Goal: Information Seeking & Learning: Learn about a topic

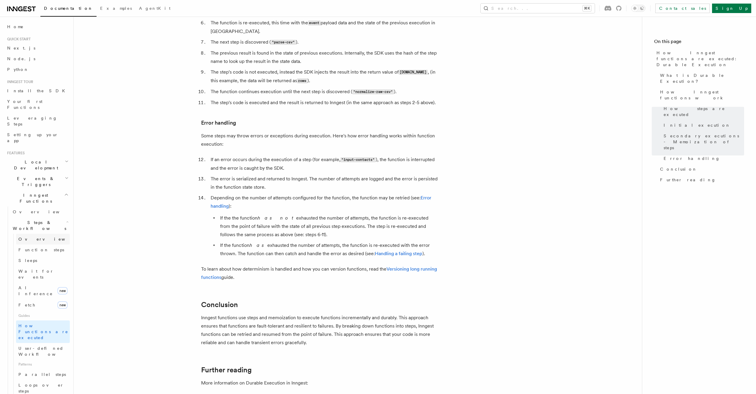
click at [29, 234] on link "Overview" at bounding box center [43, 239] width 54 height 11
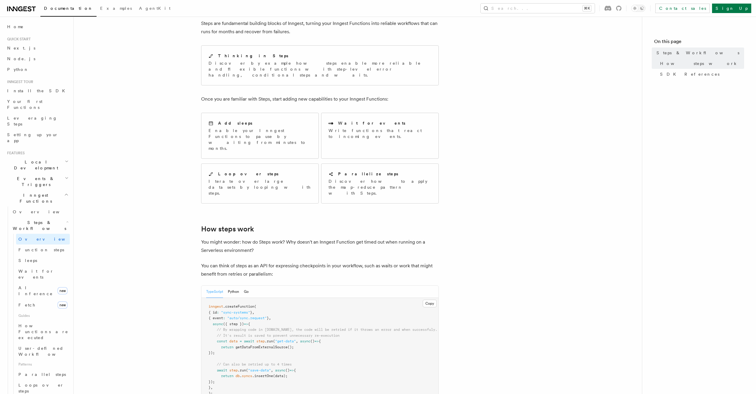
scroll to position [5, 0]
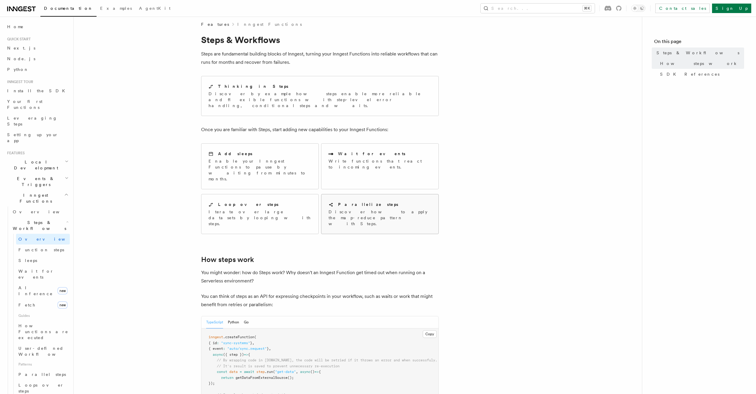
click at [348, 209] on p "Discover how to apply the map-reduce pattern with Steps." at bounding box center [379, 218] width 103 height 18
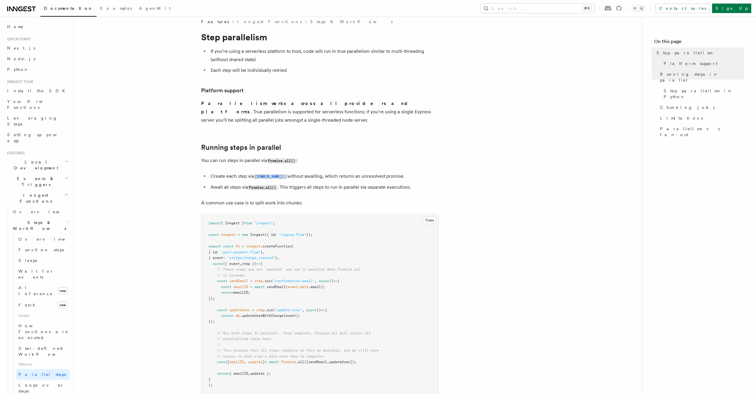
scroll to position [11, 0]
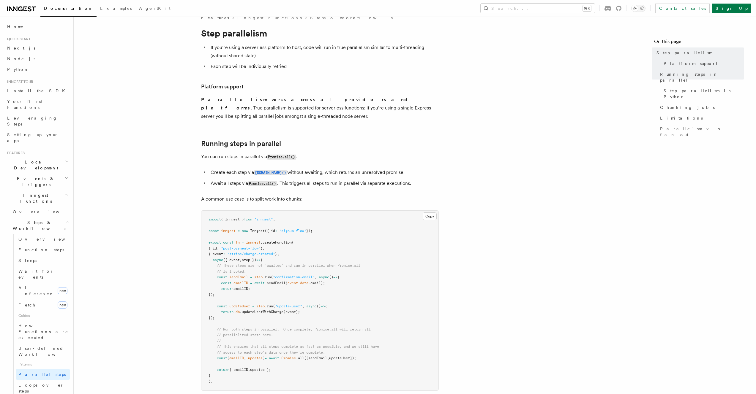
drag, startPoint x: 497, startPoint y: 78, endPoint x: 500, endPoint y: 74, distance: 4.7
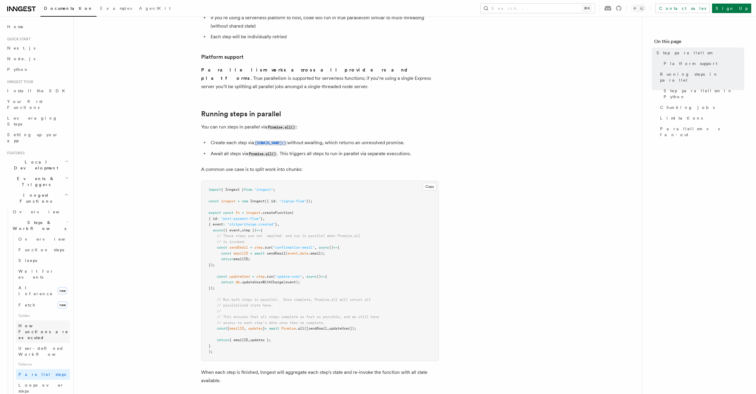
scroll to position [4, 0]
click at [46, 343] on span "User-defined Workflows" at bounding box center [44, 348] width 53 height 11
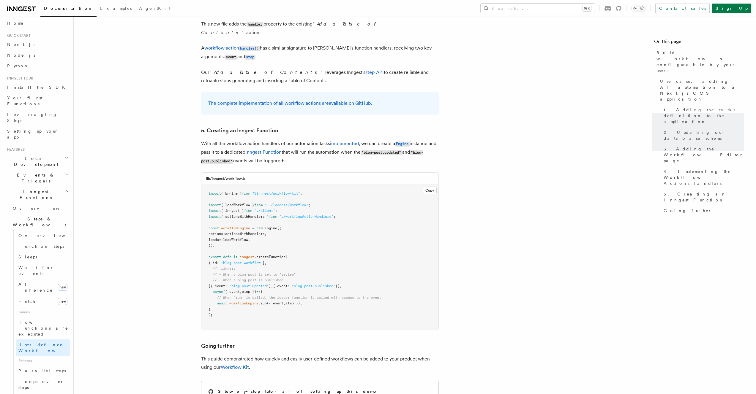
scroll to position [2530, 0]
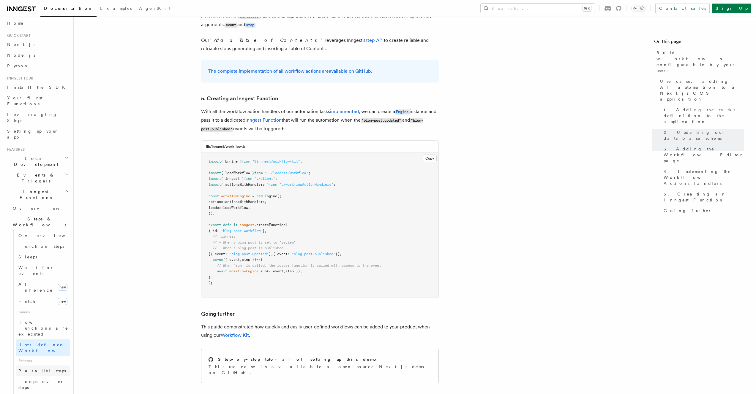
click at [32, 368] on span "Parallel steps" at bounding box center [42, 371] width 48 height 6
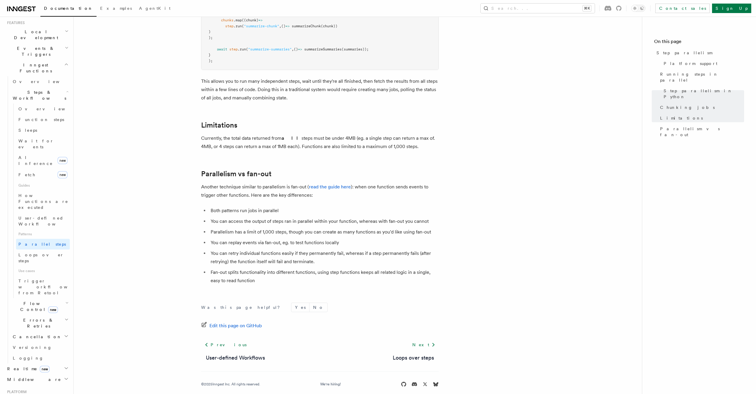
scroll to position [174, 0]
click at [18, 258] on span "Flow Control new" at bounding box center [37, 264] width 55 height 12
click at [29, 275] on span "Overview" at bounding box center [48, 277] width 61 height 5
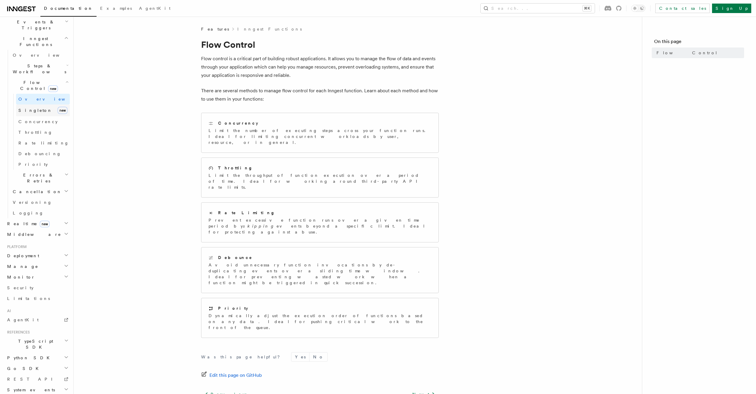
click at [46, 105] on link "Singleton new" at bounding box center [43, 111] width 54 height 12
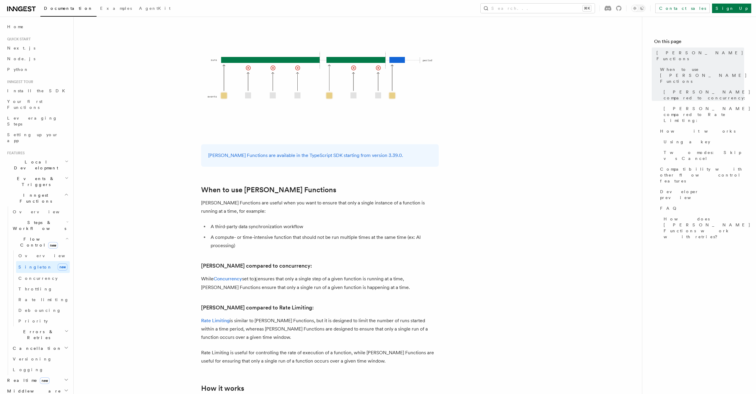
click at [36, 329] on span "Errors & Retries" at bounding box center [37, 335] width 54 height 12
click at [66, 220] on icon "button" at bounding box center [67, 222] width 2 height 5
click at [44, 383] on span "Loops over steps" at bounding box center [43, 389] width 51 height 12
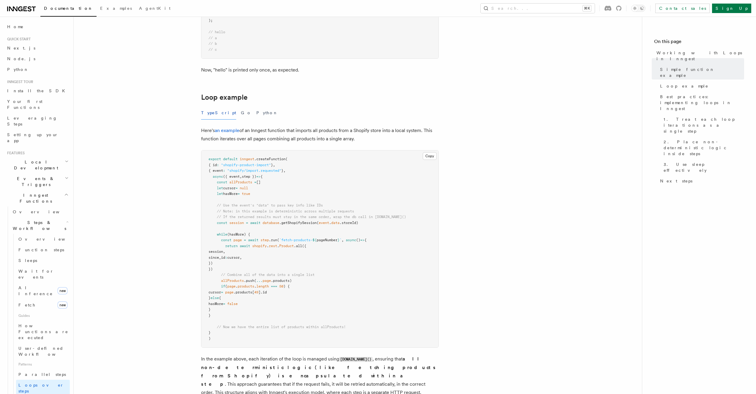
scroll to position [491, 0]
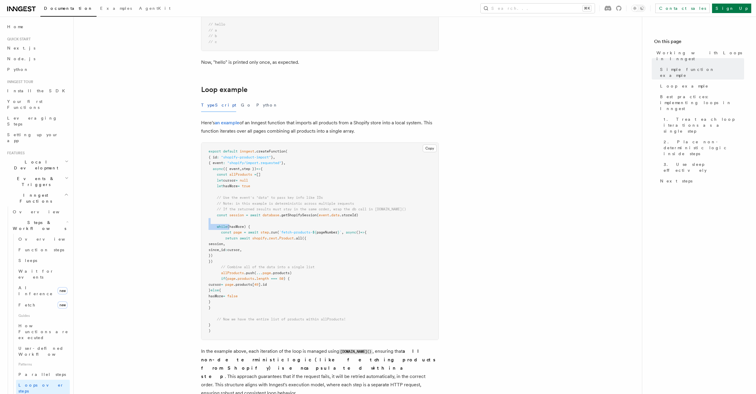
drag, startPoint x: 236, startPoint y: 232, endPoint x: 366, endPoint y: 328, distance: 162.1
click at [258, 249] on pre "export default inngest .createFunction ( { id : "shopify-product-import" } , { …" at bounding box center [319, 241] width 237 height 197
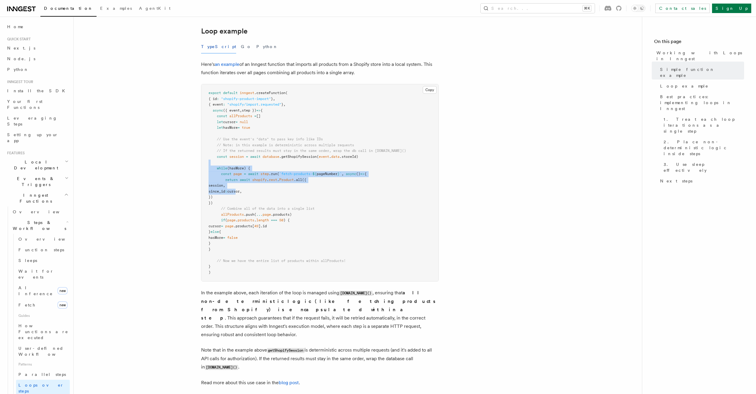
scroll to position [546, 0]
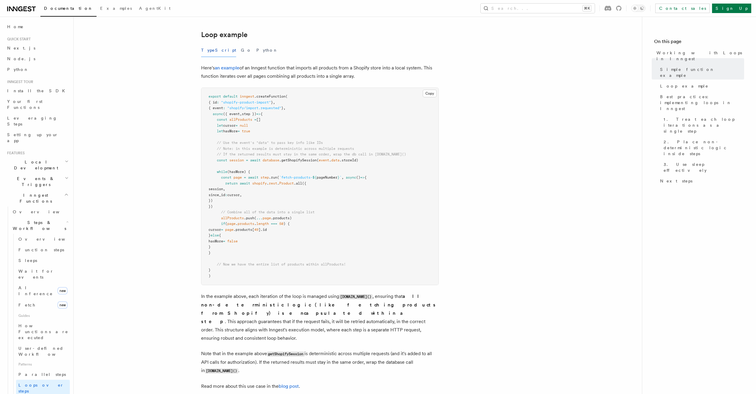
drag, startPoint x: 448, startPoint y: 189, endPoint x: 372, endPoint y: 199, distance: 76.6
click at [448, 189] on article "Features Inngest Functions Steps & Workflows Working with Loops in Inngest In I…" at bounding box center [357, 125] width 549 height 1288
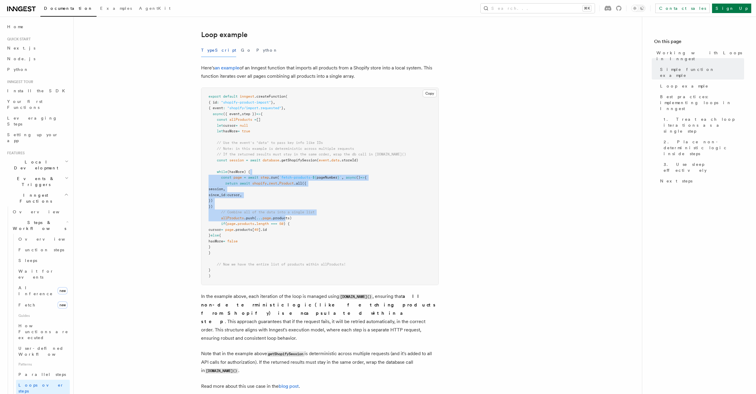
drag, startPoint x: 250, startPoint y: 173, endPoint x: 288, endPoint y: 220, distance: 60.7
click at [288, 220] on code "export default inngest .createFunction ( { id : "shopify-product-import" } , { …" at bounding box center [307, 186] width 198 height 184
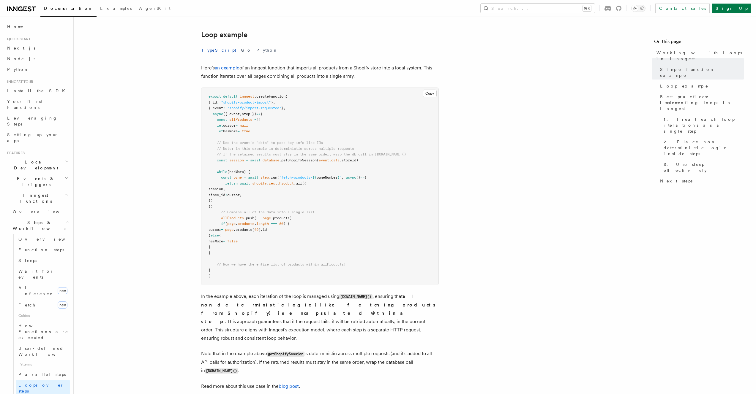
click at [297, 235] on pre "export default inngest .createFunction ( { id : "shopify-product-import" } , { …" at bounding box center [319, 186] width 237 height 197
drag, startPoint x: 215, startPoint y: 223, endPoint x: 328, endPoint y: 254, distance: 116.6
click at [328, 254] on pre "export default inngest .createFunction ( { id : "shopify-product-import" } , { …" at bounding box center [319, 186] width 237 height 197
click at [255, 177] on span "await" at bounding box center [253, 178] width 10 height 4
drag, startPoint x: 279, startPoint y: 178, endPoint x: 345, endPoint y: 181, distance: 65.7
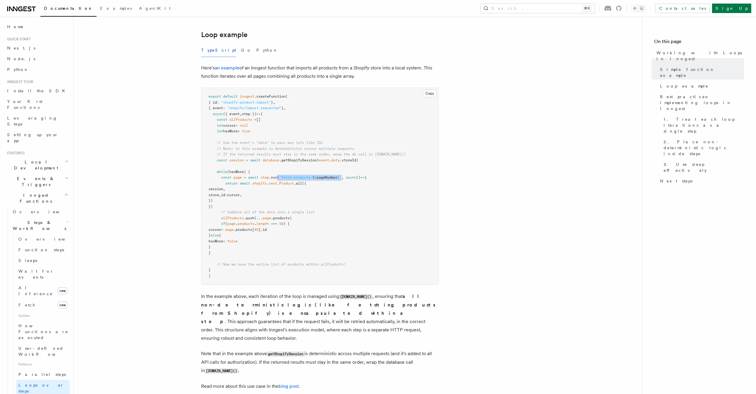
click at [345, 181] on pre "export default inngest .createFunction ( { id : "shopify-product-import" } , { …" at bounding box center [319, 186] width 237 height 197
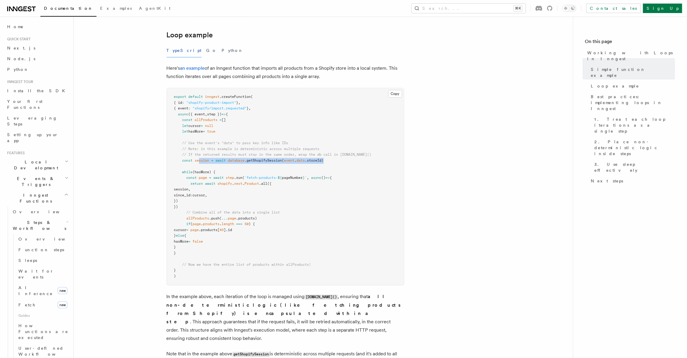
drag, startPoint x: 200, startPoint y: 160, endPoint x: 344, endPoint y: 162, distance: 144.7
click at [344, 162] on pre "export default inngest .createFunction ( { id : "shopify-product-import" } , { …" at bounding box center [285, 186] width 237 height 197
click at [337, 165] on pre "export default inngest .createFunction ( { id : "shopify-product-import" } , { …" at bounding box center [285, 186] width 237 height 197
drag, startPoint x: 200, startPoint y: 195, endPoint x: 196, endPoint y: 189, distance: 7.0
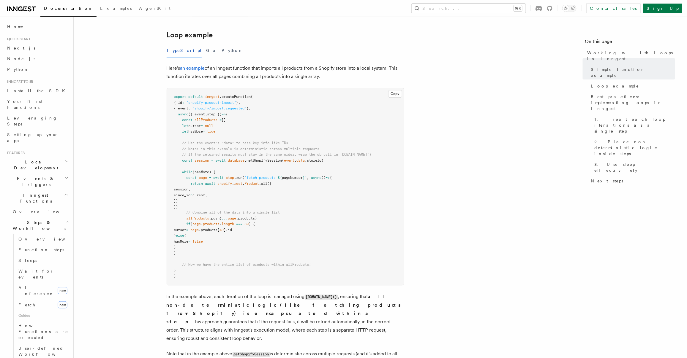
click at [191, 195] on span "since_id" at bounding box center [182, 195] width 17 height 4
drag, startPoint x: 229, startPoint y: 178, endPoint x: 243, endPoint y: 178, distance: 13.4
click at [243, 180] on pre "export default inngest .createFunction ( { id : "shopify-product-import" } , { …" at bounding box center [285, 186] width 237 height 197
click at [222, 168] on pre "export default inngest .createFunction ( { id : "shopify-product-import" } , { …" at bounding box center [285, 186] width 237 height 197
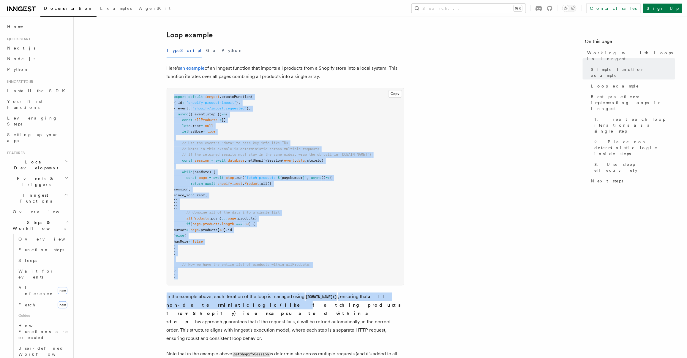
drag, startPoint x: 175, startPoint y: 95, endPoint x: 218, endPoint y: 300, distance: 209.2
click at [218, 301] on article "Features Inngest Functions Steps & Workflows Working with Loops in Inngest In I…" at bounding box center [323, 125] width 480 height 1288
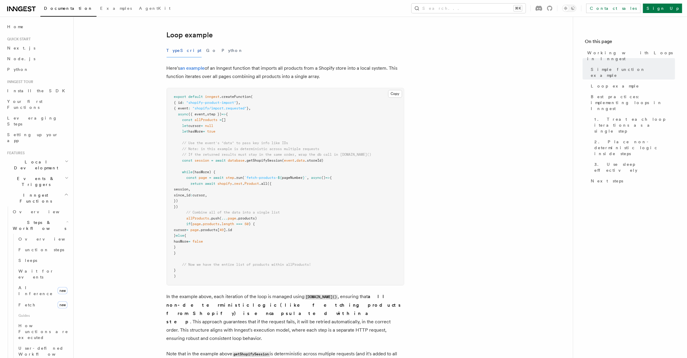
click at [225, 238] on pre "export default inngest .createFunction ( { id : "shopify-product-import" } , { …" at bounding box center [285, 186] width 237 height 197
drag, startPoint x: 175, startPoint y: 96, endPoint x: 187, endPoint y: 143, distance: 48.4
click at [186, 195] on code "export default inngest .createFunction ( { id : "shopify-product-import" } , { …" at bounding box center [273, 187] width 198 height 184
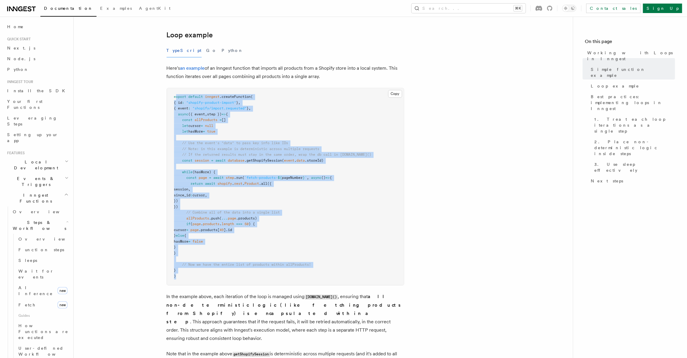
drag, startPoint x: 175, startPoint y: 98, endPoint x: 224, endPoint y: 270, distance: 178.8
click at [221, 279] on pre "export default inngest .createFunction ( { id : "shopify-product-import" } , { …" at bounding box center [285, 186] width 237 height 197
click at [230, 179] on span "step" at bounding box center [230, 178] width 8 height 4
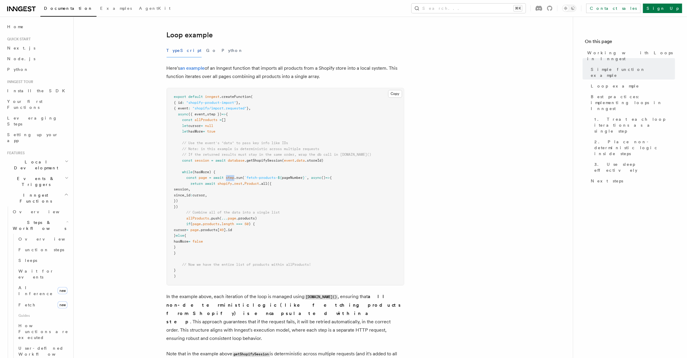
click at [230, 179] on span "step" at bounding box center [230, 178] width 8 height 4
click at [30, 248] on span "Function steps" at bounding box center [41, 250] width 46 height 5
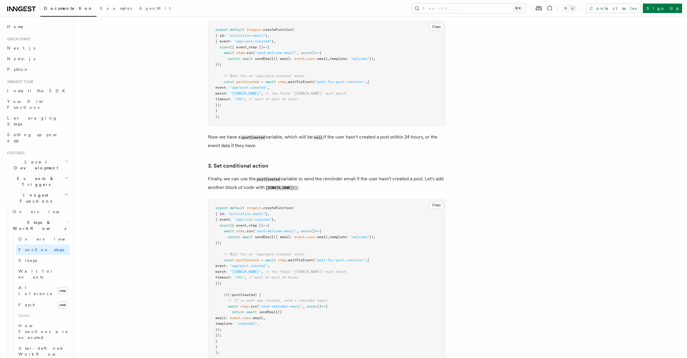
scroll to position [655, 0]
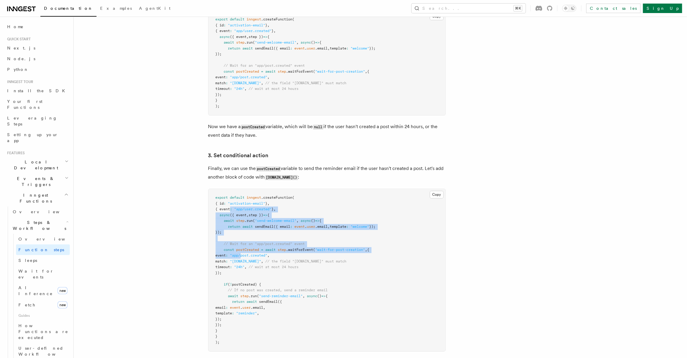
drag, startPoint x: 231, startPoint y: 212, endPoint x: 254, endPoint y: 256, distance: 49.5
click at [254, 256] on code "export default inngest .createFunction ( { id : "activation-email" } , { event …" at bounding box center [296, 270] width 160 height 149
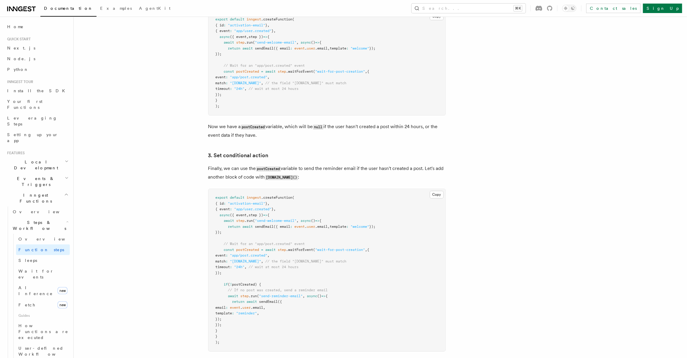
drag, startPoint x: 262, startPoint y: 264, endPoint x: 267, endPoint y: 263, distance: 5.4
click at [261, 264] on span ""data.user.id"" at bounding box center [245, 262] width 31 height 4
drag, startPoint x: 225, startPoint y: 238, endPoint x: 243, endPoint y: 252, distance: 23.1
click at [243, 252] on pre "export default inngest .createFunction ( { id : "activation-email" } , { event …" at bounding box center [326, 270] width 237 height 162
click at [243, 252] on span "postCreated" at bounding box center [247, 250] width 23 height 4
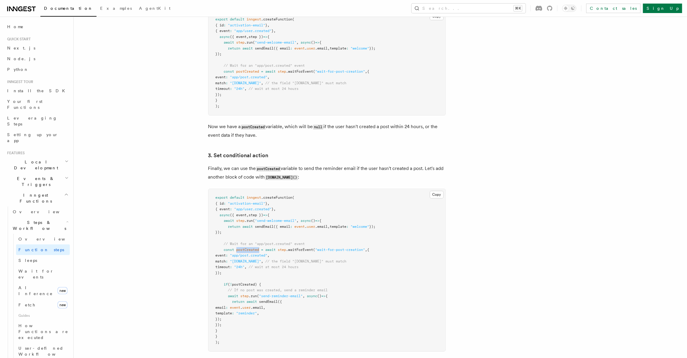
click at [243, 252] on span "postCreated" at bounding box center [247, 250] width 23 height 4
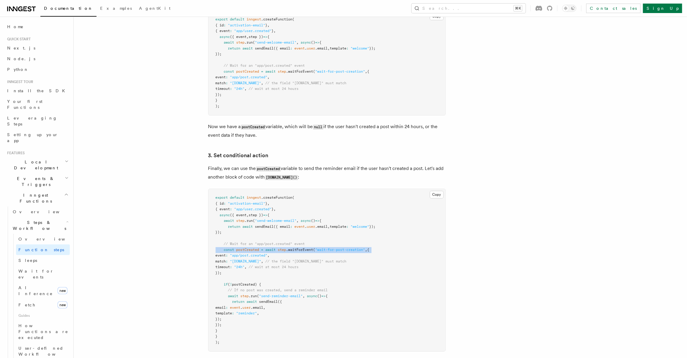
click at [243, 252] on span "postCreated" at bounding box center [247, 250] width 23 height 4
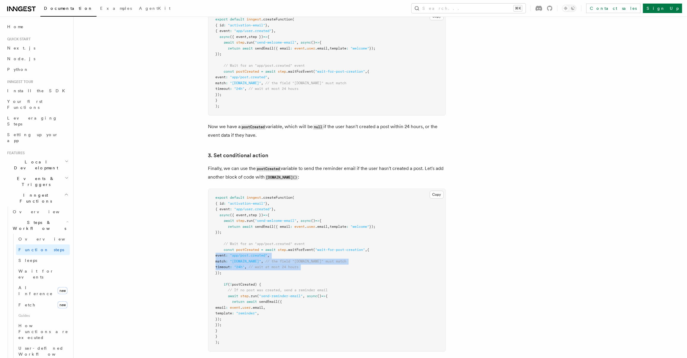
drag, startPoint x: 188, startPoint y: 258, endPoint x: 250, endPoint y: 276, distance: 65.1
click at [238, 251] on code "export default inngest .createFunction ( { id : "activation-email" } , { event …" at bounding box center [296, 270] width 160 height 149
drag, startPoint x: 225, startPoint y: 233, endPoint x: 233, endPoint y: 231, distance: 7.5
click at [222, 233] on span "});" at bounding box center [219, 232] width 6 height 4
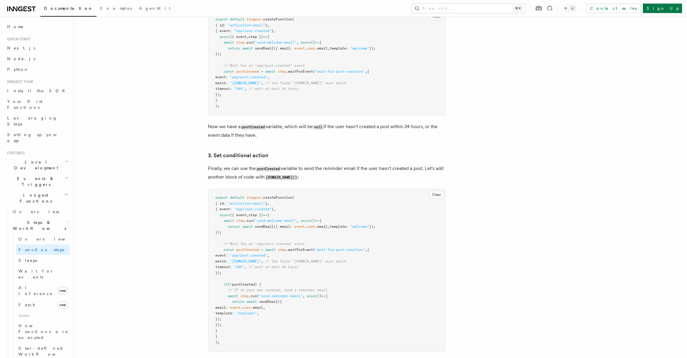
click at [234, 233] on pre "export default inngest .createFunction ( { id : "activation-email" } , { event …" at bounding box center [326, 270] width 237 height 162
drag, startPoint x: 230, startPoint y: 237, endPoint x: 237, endPoint y: 239, distance: 7.1
click at [235, 238] on pre "export default inngest .createFunction ( { id : "activation-email" } , { event …" at bounding box center [326, 270] width 237 height 162
click at [265, 257] on span ""app/post.created"" at bounding box center [248, 256] width 37 height 4
click at [264, 257] on span ""app/post.created"" at bounding box center [248, 256] width 37 height 4
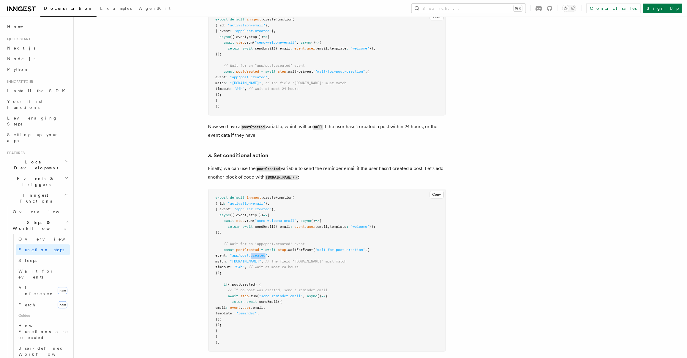
click at [264, 257] on span ""app/post.created"" at bounding box center [248, 256] width 37 height 4
drag, startPoint x: 237, startPoint y: 305, endPoint x: 264, endPoint y: 323, distance: 32.1
click at [264, 323] on pre "export default inngest .createFunction ( { id : "activation-email" } , { event …" at bounding box center [326, 270] width 237 height 162
drag, startPoint x: 230, startPoint y: 297, endPoint x: 298, endPoint y: 330, distance: 75.2
click at [298, 330] on pre "export default inngest .createFunction ( { id : "activation-email" } , { event …" at bounding box center [326, 270] width 237 height 162
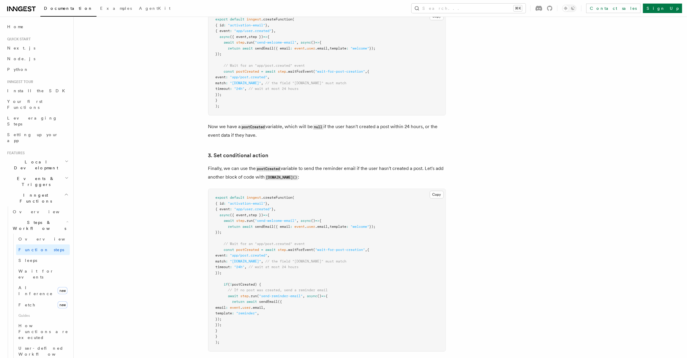
click at [298, 330] on pre "export default inngest .createFunction ( { id : "activation-email" } , { event …" at bounding box center [326, 270] width 237 height 162
drag, startPoint x: 229, startPoint y: 298, endPoint x: 281, endPoint y: 328, distance: 60.3
click at [281, 329] on pre "export default inngest .createFunction ( { id : "activation-email" } , { event …" at bounding box center [326, 270] width 237 height 162
click at [245, 294] on pre "export default inngest .createFunction ( { id : "activation-email" } , { event …" at bounding box center [326, 270] width 237 height 162
drag, startPoint x: 242, startPoint y: 296, endPoint x: 308, endPoint y: 300, distance: 65.8
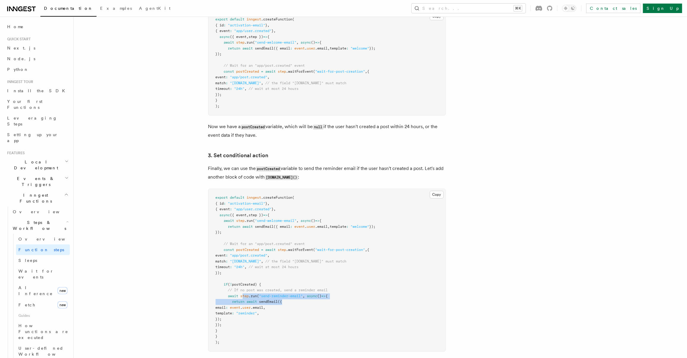
click at [308, 300] on pre "export default inngest .createFunction ( { id : "activation-email" } , { event …" at bounding box center [326, 270] width 237 height 162
click at [212, 278] on pre "export default inngest .createFunction ( { id : "activation-email" } , { event …" at bounding box center [326, 270] width 237 height 162
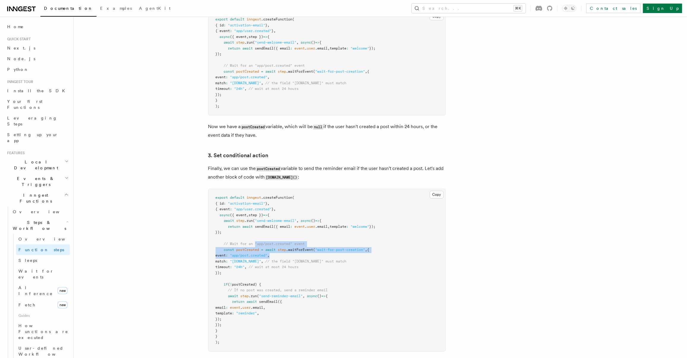
drag, startPoint x: 259, startPoint y: 248, endPoint x: 289, endPoint y: 255, distance: 31.3
click at [289, 255] on pre "export default inngest .createFunction ( { id : "activation-email" } , { event …" at bounding box center [326, 270] width 237 height 162
click at [276, 251] on span "await" at bounding box center [271, 250] width 10 height 4
drag, startPoint x: 225, startPoint y: 246, endPoint x: 298, endPoint y: 277, distance: 78.9
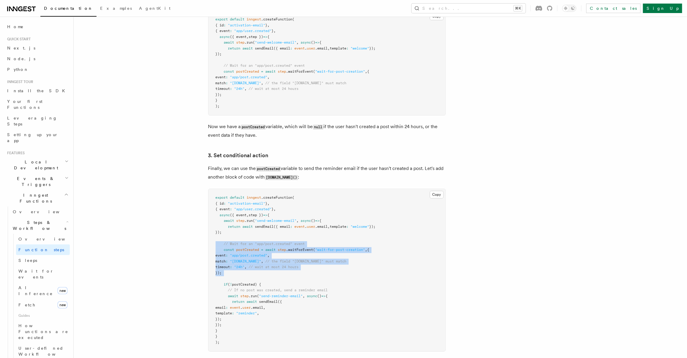
click at [298, 277] on pre "export default inngest .createFunction ( { id : "activation-email" } , { event …" at bounding box center [326, 270] width 237 height 162
click at [298, 276] on pre "export default inngest .createFunction ( { id : "activation-email" } , { event …" at bounding box center [326, 270] width 237 height 162
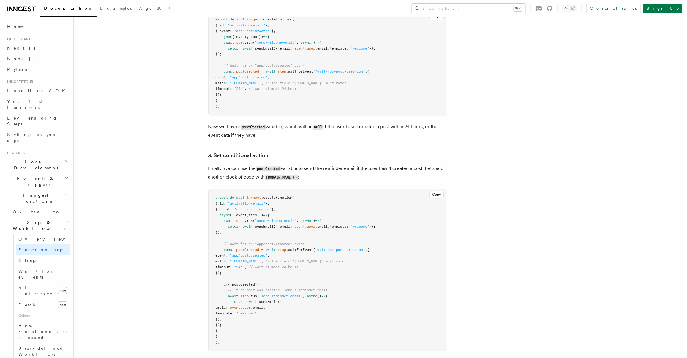
click at [244, 233] on pre "export default inngest .createFunction ( { id : "activation-email" } , { event …" at bounding box center [326, 270] width 237 height 162
click at [244, 232] on pre "export default inngest .createFunction ( { id : "activation-email" } , { event …" at bounding box center [326, 270] width 237 height 162
click at [241, 241] on pre "export default inngest .createFunction ( { id : "activation-email" } , { event …" at bounding box center [326, 270] width 237 height 162
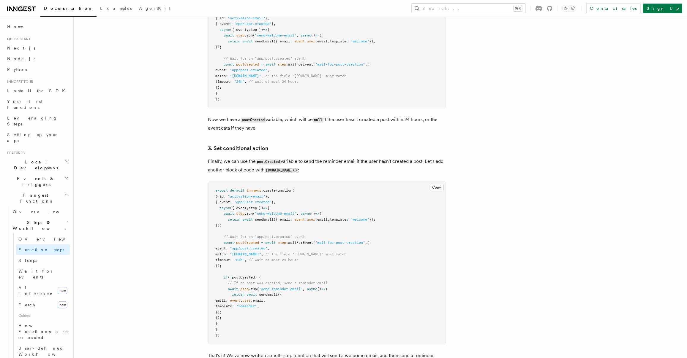
scroll to position [665, 0]
drag, startPoint x: 227, startPoint y: 229, endPoint x: 241, endPoint y: 229, distance: 14.9
click at [241, 229] on pre "export default inngest .createFunction ( { id : "activation-email" } , { event …" at bounding box center [326, 260] width 237 height 162
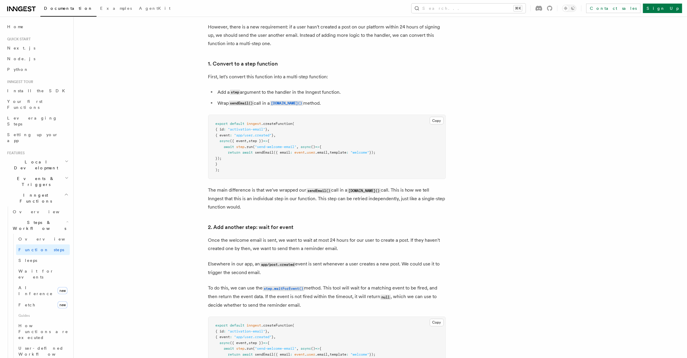
scroll to position [324, 0]
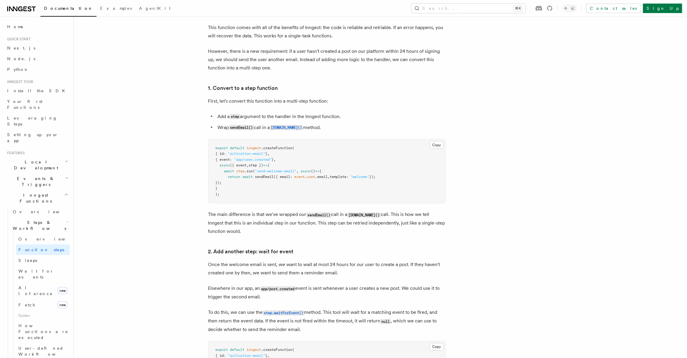
drag, startPoint x: 236, startPoint y: 156, endPoint x: 309, endPoint y: 181, distance: 77.7
click at [309, 181] on pre "export default inngest .createFunction ( { id : "activation-email" } , { event …" at bounding box center [326, 172] width 237 height 64
drag, startPoint x: 229, startPoint y: 163, endPoint x: 306, endPoint y: 175, distance: 77.9
click at [306, 175] on pre "export default inngest .createFunction ( { id : "activation-email" } , { event …" at bounding box center [326, 172] width 237 height 64
click at [305, 175] on span "event" at bounding box center [300, 177] width 10 height 4
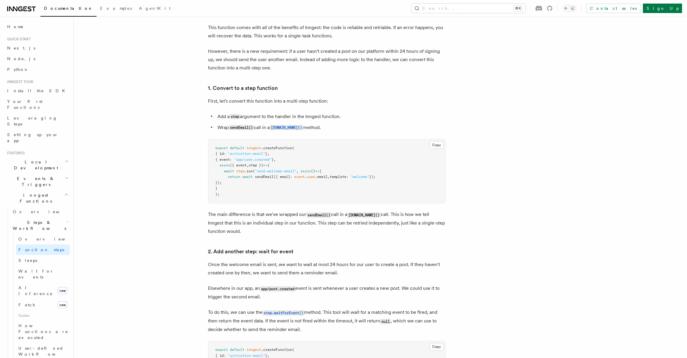
click at [243, 170] on span "step" at bounding box center [240, 171] width 8 height 4
click at [266, 179] on pre "export default inngest .createFunction ( { id : "activation-email" } , { event …" at bounding box center [326, 172] width 237 height 64
click at [232, 184] on pre "export default inngest .createFunction ( { id : "activation-email" } , { event …" at bounding box center [326, 172] width 237 height 64
drag, startPoint x: 232, startPoint y: 182, endPoint x: 213, endPoint y: 174, distance: 20.7
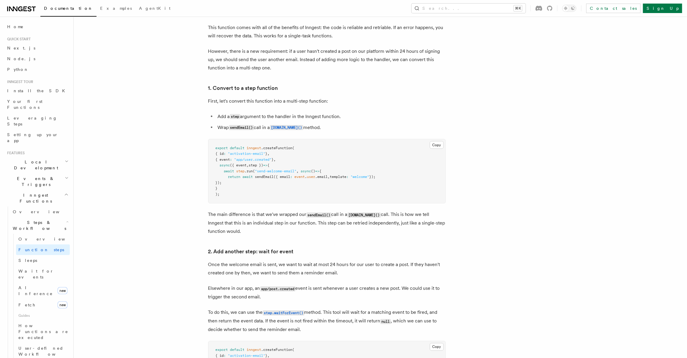
click at [213, 174] on pre "export default inngest .createFunction ( { id : "activation-email" } , { event …" at bounding box center [326, 172] width 237 height 64
click at [268, 183] on pre "export default inngest .createFunction ( { id : "activation-email" } , { event …" at bounding box center [326, 172] width 237 height 64
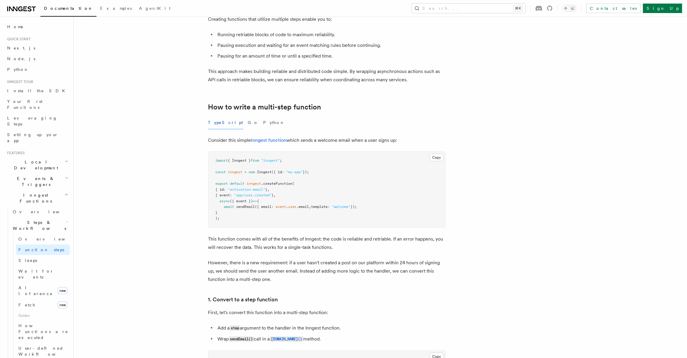
scroll to position [108, 0]
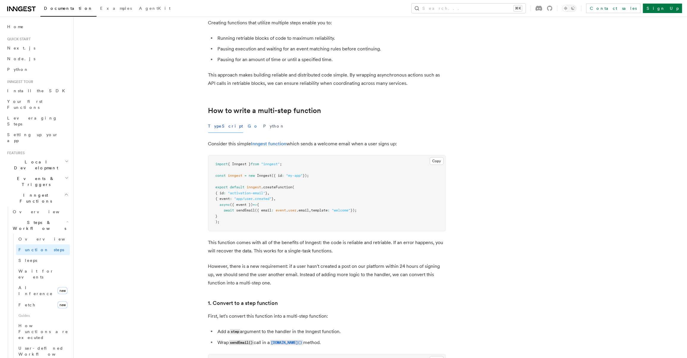
click at [248, 128] on button "Go" at bounding box center [253, 126] width 11 height 13
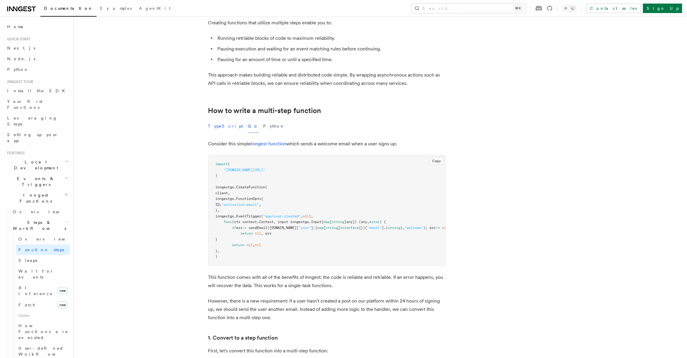
click at [227, 128] on button "TypeScript" at bounding box center [225, 126] width 35 height 13
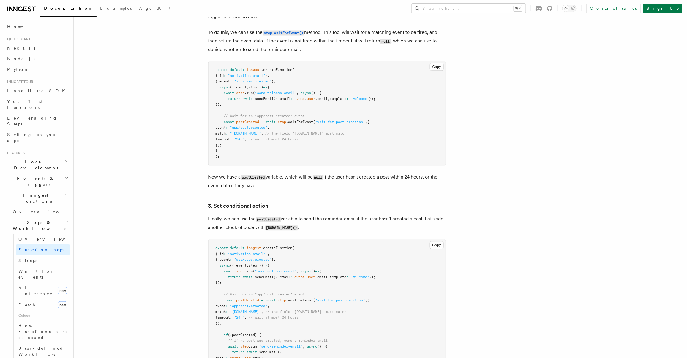
scroll to position [630, 0]
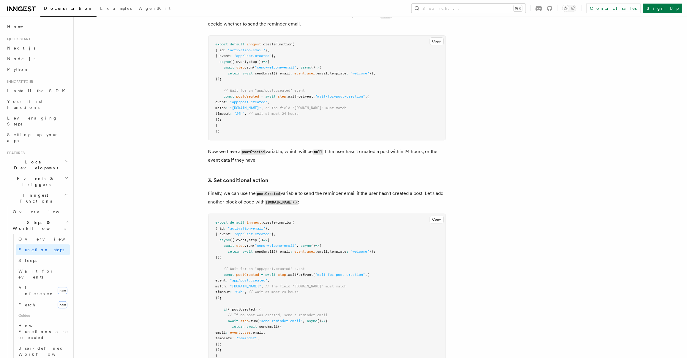
drag, startPoint x: 268, startPoint y: 276, endPoint x: 268, endPoint y: 296, distance: 20.5
click at [269, 296] on pre "export default inngest .createFunction ( { id : "activation-email" } , { event …" at bounding box center [326, 295] width 237 height 162
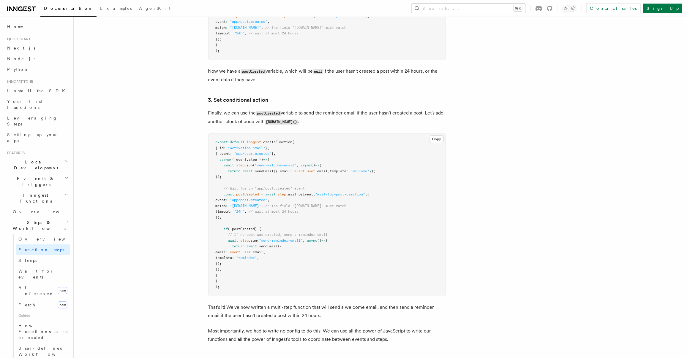
scroll to position [738, 0]
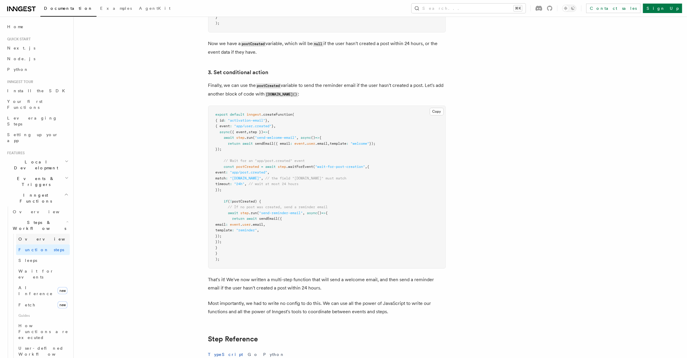
click at [44, 234] on link "Overview" at bounding box center [43, 239] width 54 height 11
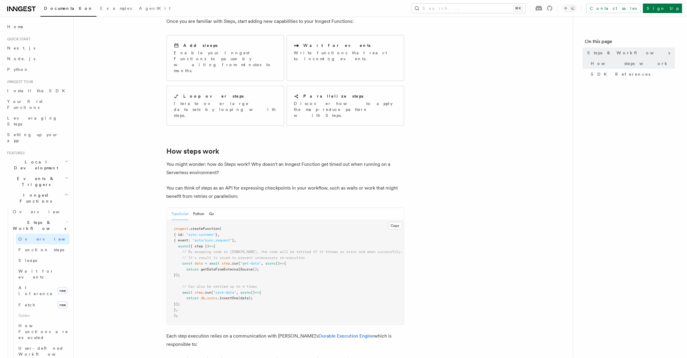
scroll to position [141, 0]
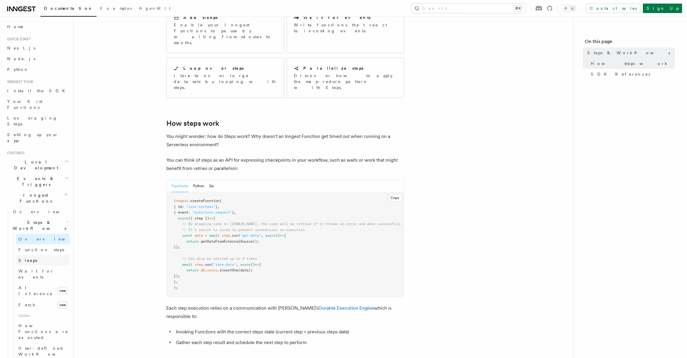
click at [45, 255] on link "Sleeps" at bounding box center [43, 260] width 54 height 11
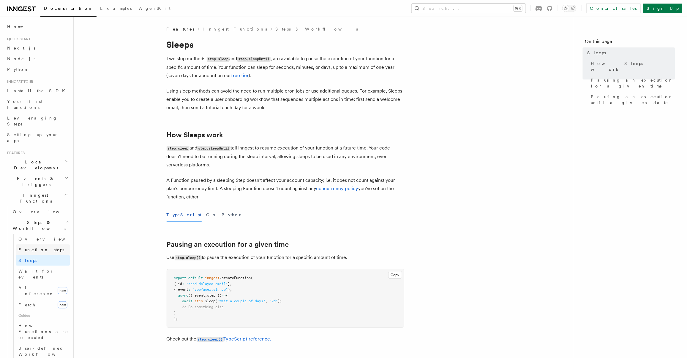
click at [50, 245] on link "Function steps" at bounding box center [43, 250] width 54 height 11
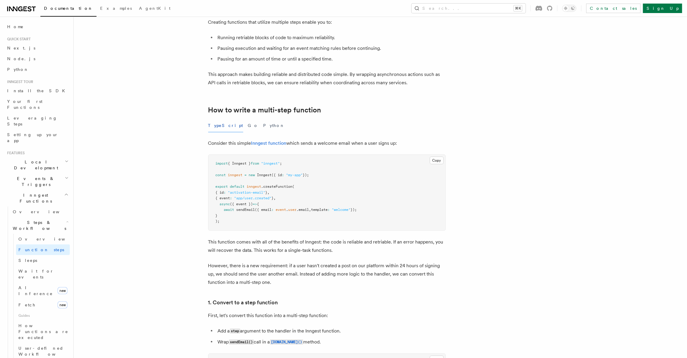
scroll to position [113, 0]
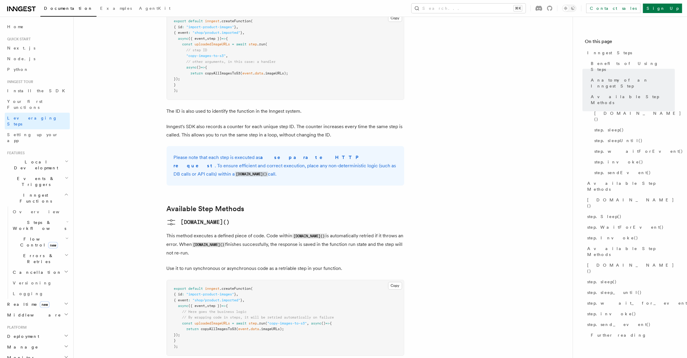
scroll to position [429, 0]
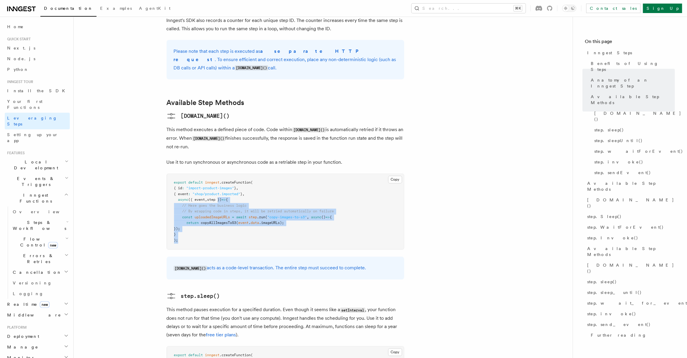
drag, startPoint x: 233, startPoint y: 162, endPoint x: 241, endPoint y: 166, distance: 9.2
click at [293, 201] on pre "export default inngest .createFunction ( { id : "import-product-images" } , { e…" at bounding box center [285, 212] width 237 height 76
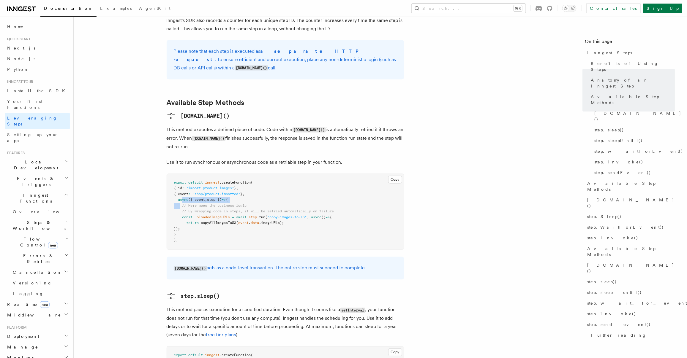
click at [181, 181] on code "export default inngest .createFunction ( { id : "import-product-images" } , { e…" at bounding box center [254, 212] width 160 height 62
drag, startPoint x: 179, startPoint y: 162, endPoint x: 236, endPoint y: 185, distance: 61.4
click at [236, 185] on pre "export default inngest .createFunction ( { id : "import-product-images" } , { e…" at bounding box center [285, 212] width 237 height 76
click at [236, 186] on pre "export default inngest .createFunction ( { id : "import-product-images" } , { e…" at bounding box center [285, 212] width 237 height 76
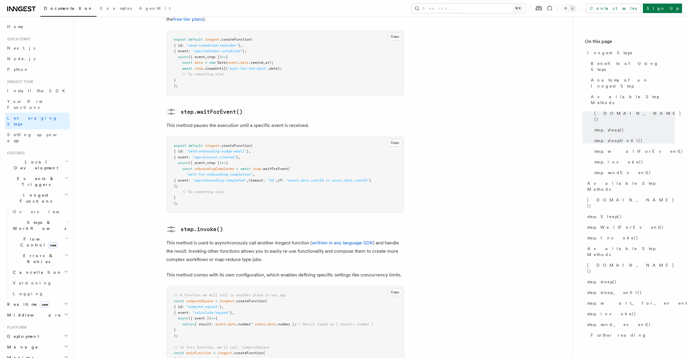
scroll to position [903, 0]
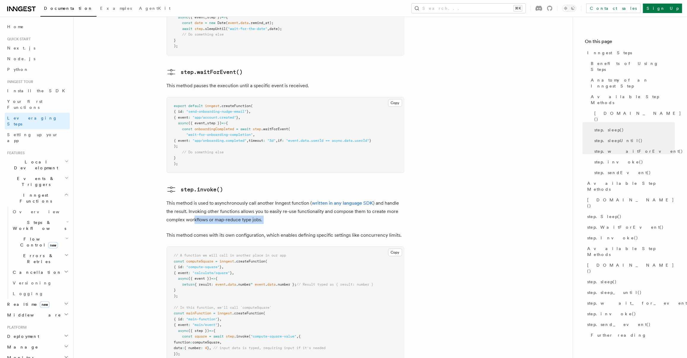
drag, startPoint x: 209, startPoint y: 178, endPoint x: 273, endPoint y: 186, distance: 64.6
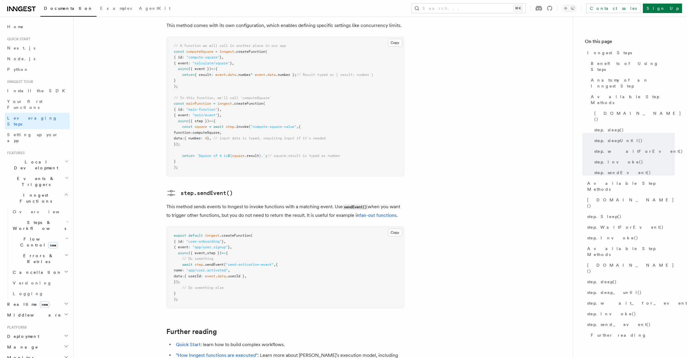
scroll to position [1116, 0]
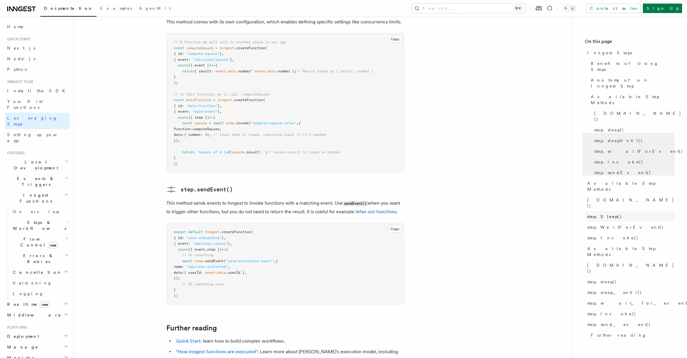
click at [609, 214] on span "step.Sleep()" at bounding box center [604, 217] width 34 height 6
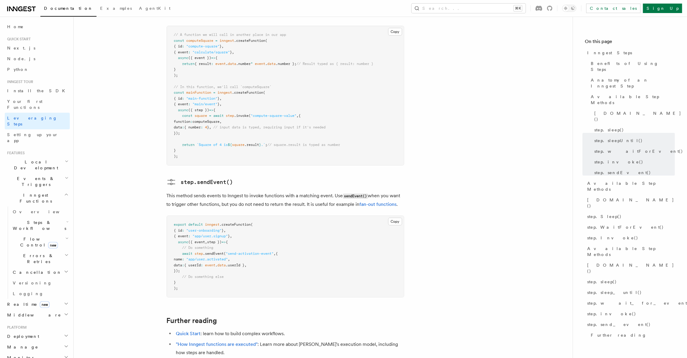
scroll to position [1136, 0]
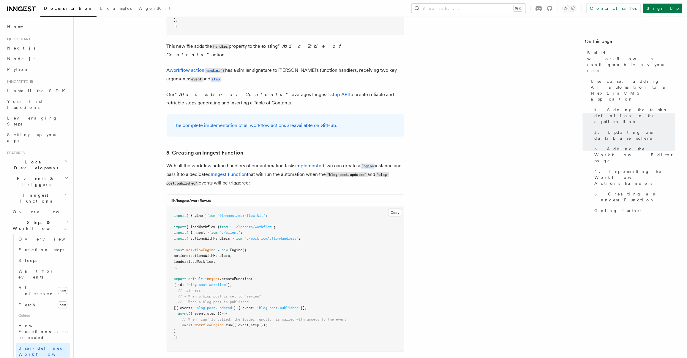
scroll to position [2479, 0]
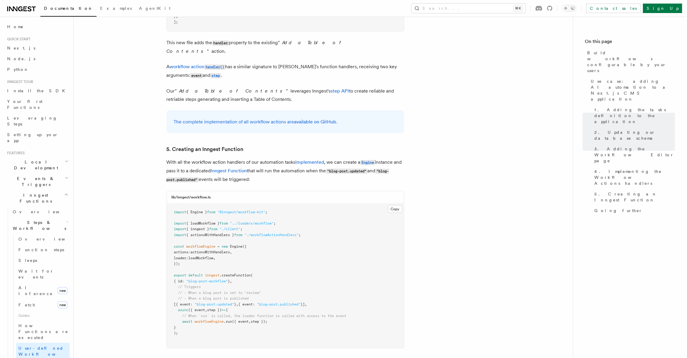
click at [358, 204] on pre "import { Engine } from "@inngest/workflow-kit" ; import { loadWorkflow } from "…" at bounding box center [285, 276] width 237 height 145
drag, startPoint x: 104, startPoint y: 241, endPoint x: 108, endPoint y: 239, distance: 4.1
click at [39, 255] on link "Sleeps" at bounding box center [43, 260] width 54 height 11
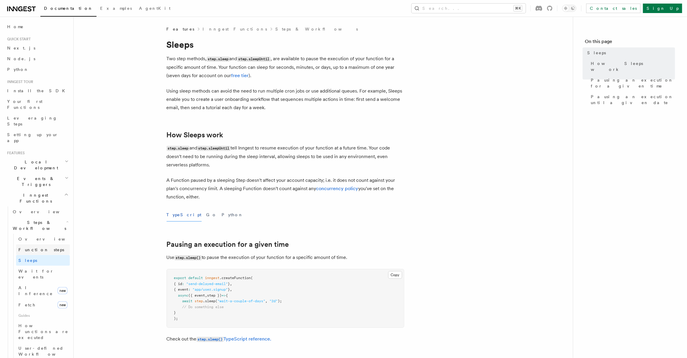
click at [42, 248] on span "Function steps" at bounding box center [41, 250] width 46 height 5
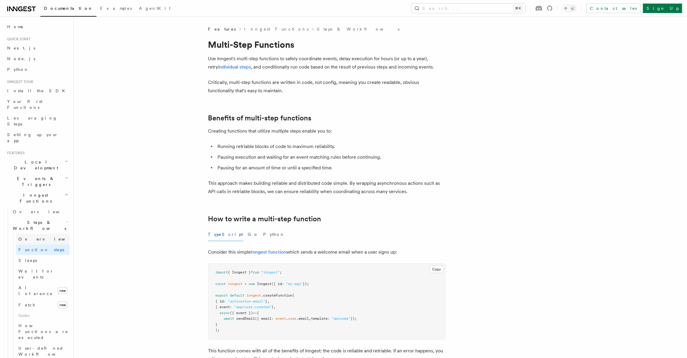
click at [47, 234] on link "Overview" at bounding box center [43, 239] width 54 height 11
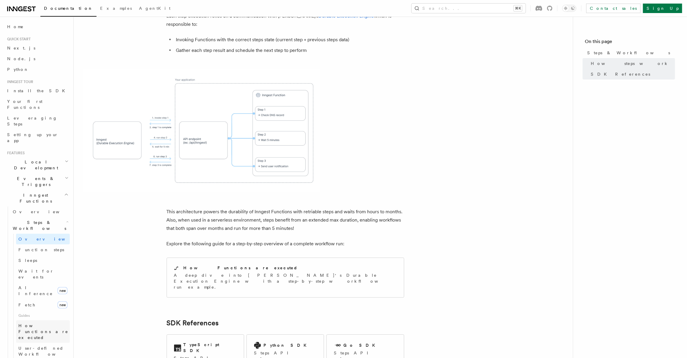
scroll to position [3, 0]
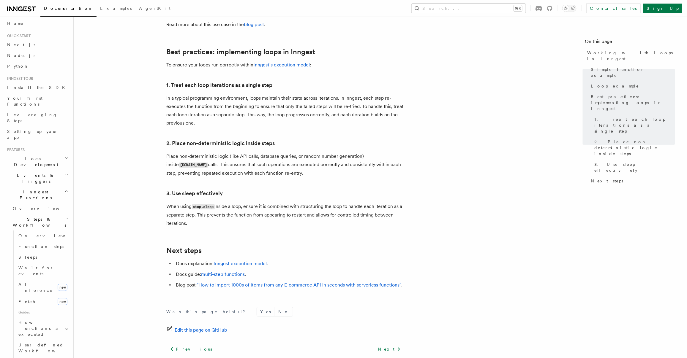
scroll to position [890, 0]
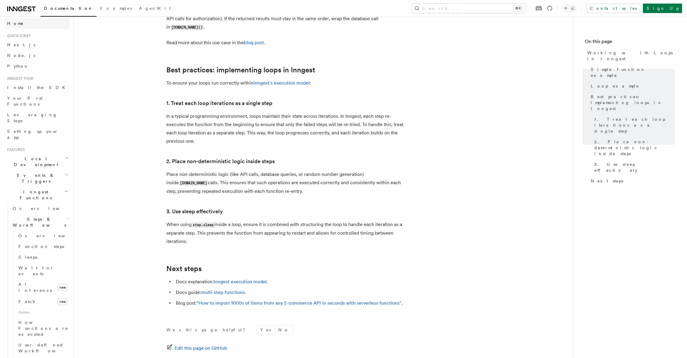
click at [30, 27] on link "Home" at bounding box center [37, 23] width 65 height 11
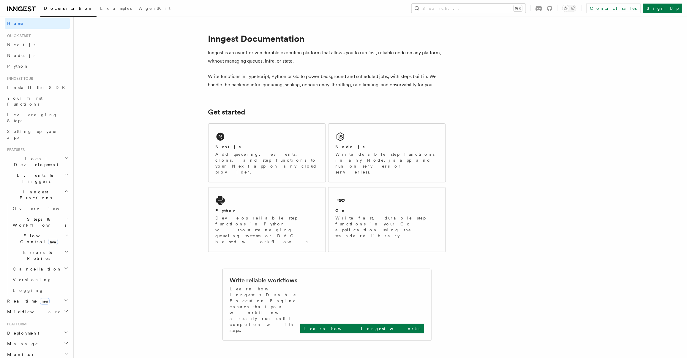
click at [83, 1] on div "Documentation Examples AgentKit Search... ⌘K Contact sales Sign Up" at bounding box center [343, 8] width 687 height 17
click at [29, 99] on span "Your first Functions" at bounding box center [24, 101] width 35 height 11
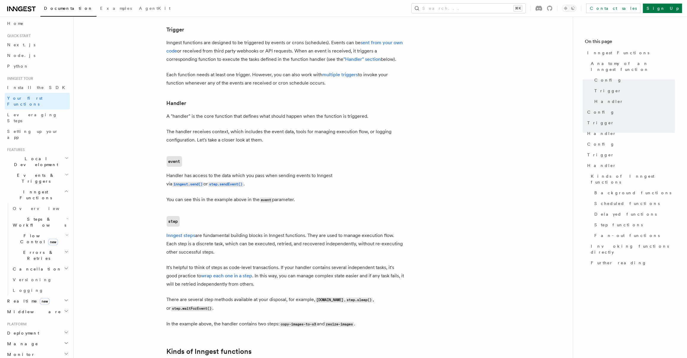
scroll to position [696, 0]
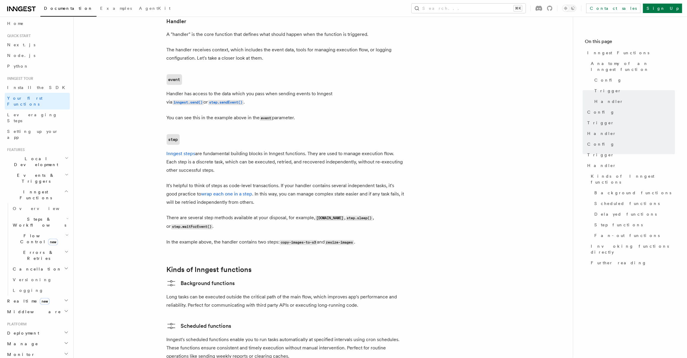
click at [219, 182] on p "It's helpful to think of steps as code-level transactions. If your handler cont…" at bounding box center [286, 194] width 238 height 25
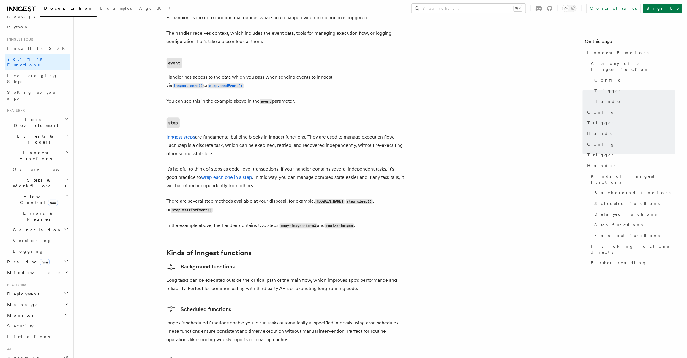
scroll to position [827, 0]
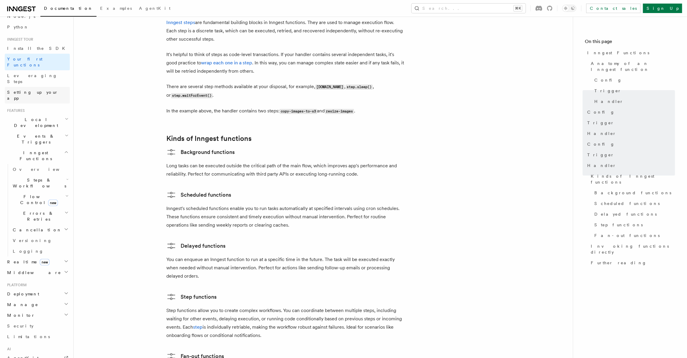
click at [22, 87] on link "Setting up your app" at bounding box center [37, 95] width 65 height 17
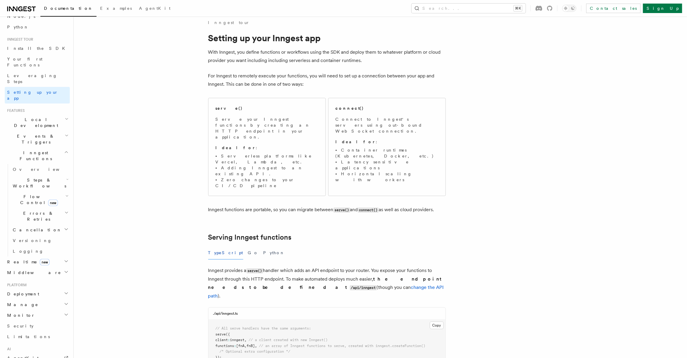
scroll to position [10, 0]
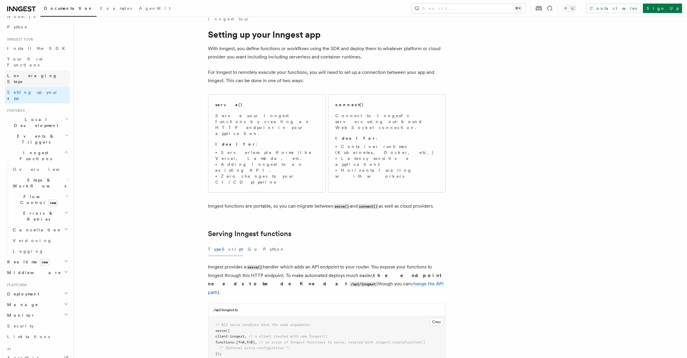
click at [53, 74] on link "Leveraging Steps" at bounding box center [37, 78] width 65 height 17
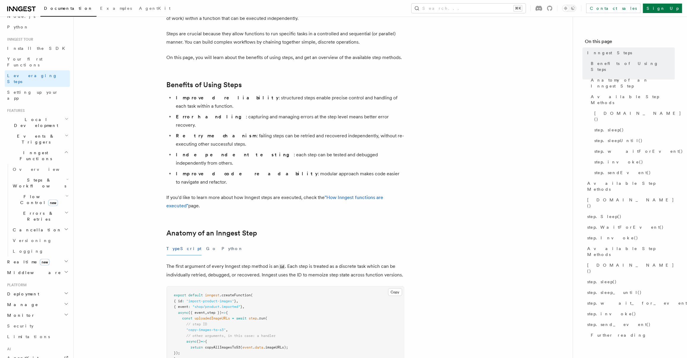
scroll to position [56, 0]
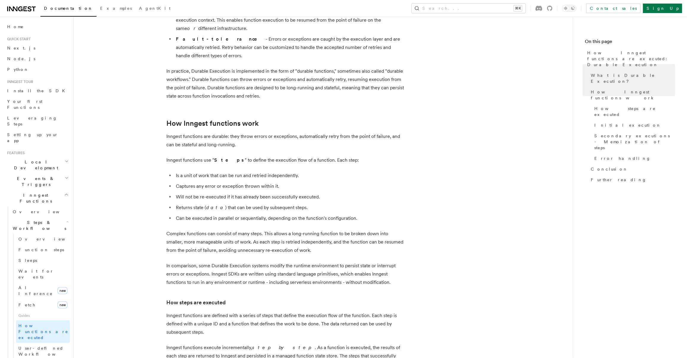
scroll to position [170, 0]
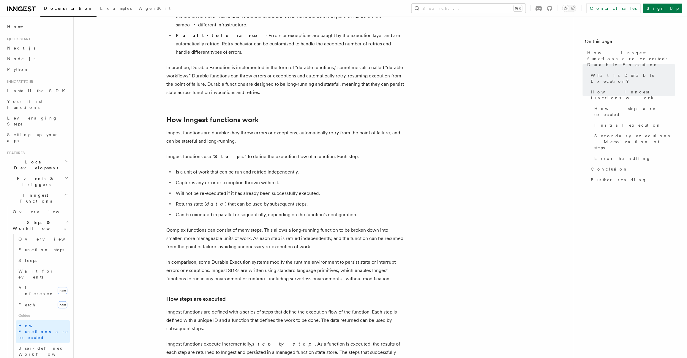
click at [167, 153] on p "Inngest functions use " Steps " to define the execution flow of a function. Eac…" at bounding box center [286, 157] width 238 height 8
click at [168, 153] on p "Inngest functions use " Steps " to define the execution flow of a function. Eac…" at bounding box center [286, 157] width 238 height 8
click at [203, 189] on li "Will not be re-executed if it has already been successfully executed." at bounding box center [289, 193] width 230 height 8
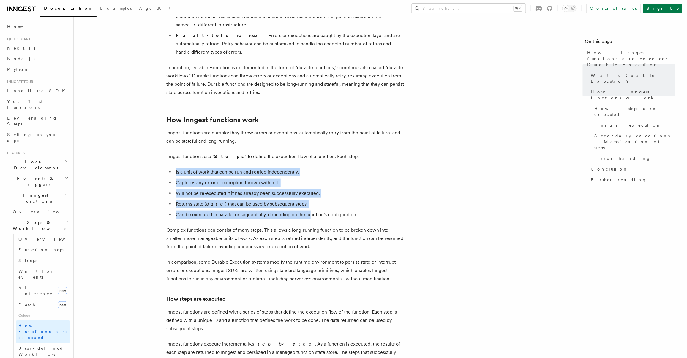
drag, startPoint x: 160, startPoint y: 147, endPoint x: 310, endPoint y: 198, distance: 158.4
click at [310, 211] on li "Can be executed in parallel or sequentially, depending on the function's config…" at bounding box center [289, 215] width 230 height 8
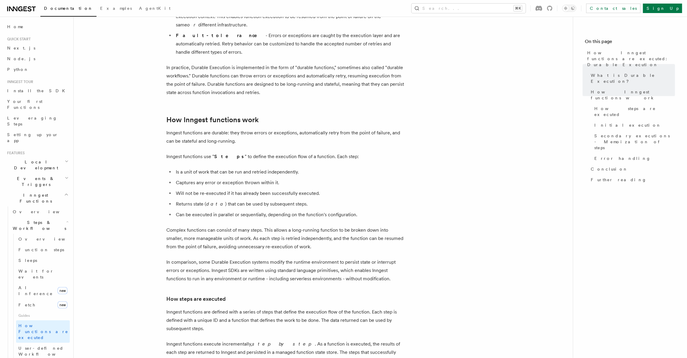
click at [289, 211] on li "Can be executed in parallel or sequentially, depending on the function's config…" at bounding box center [289, 215] width 230 height 8
click at [288, 211] on li "Can be executed in parallel or sequentially, depending on the function's config…" at bounding box center [289, 215] width 230 height 8
click at [205, 211] on li "Can be executed in parallel or sequentially, depending on the function's config…" at bounding box center [289, 215] width 230 height 8
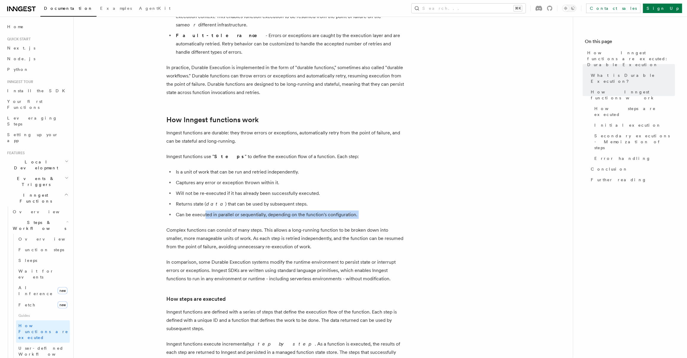
click at [205, 211] on li "Can be executed in parallel or sequentially, depending on the function's config…" at bounding box center [289, 215] width 230 height 8
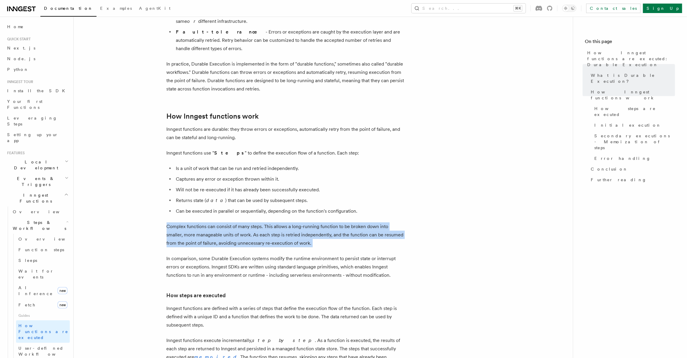
scroll to position [240, 0]
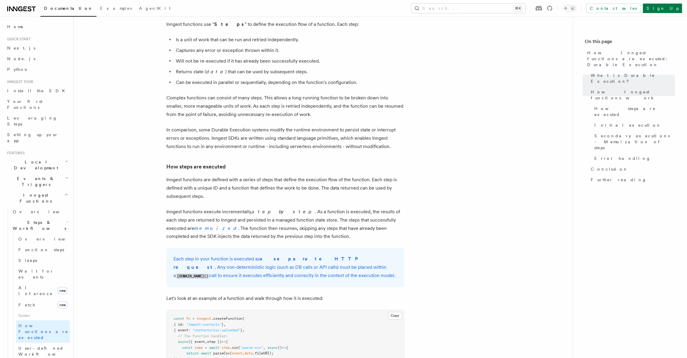
scroll to position [307, 0]
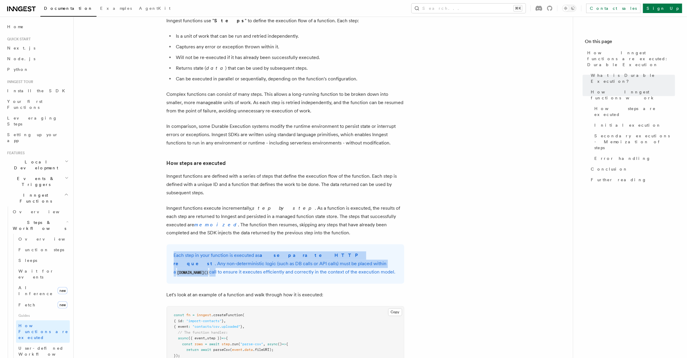
drag, startPoint x: 239, startPoint y: 226, endPoint x: 302, endPoint y: 249, distance: 67.2
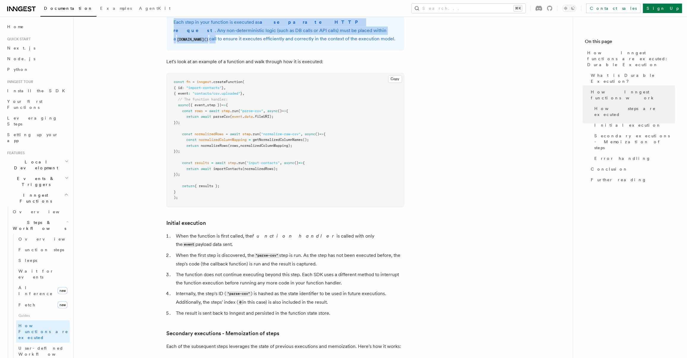
scroll to position [654, 0]
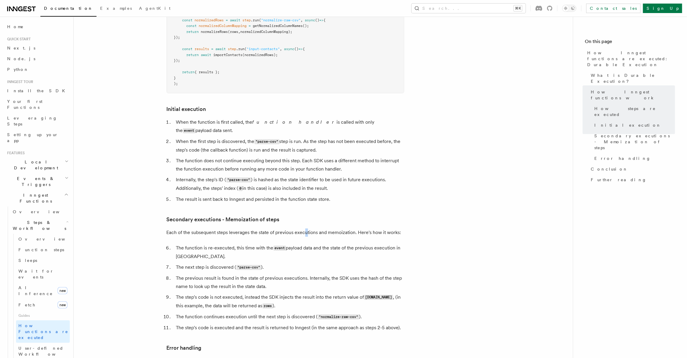
click at [306, 229] on p "Each of the subsequent steps leverages the state of previous executions and mem…" at bounding box center [286, 233] width 238 height 8
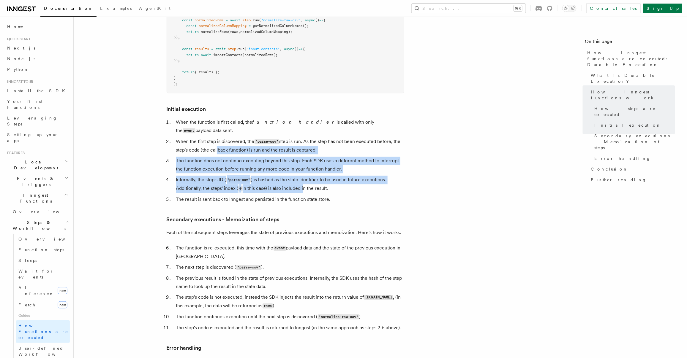
drag, startPoint x: 246, startPoint y: 142, endPoint x: 303, endPoint y: 165, distance: 61.3
click at [303, 165] on ol "When the function is first called, the function handler is called with only the…" at bounding box center [286, 161] width 238 height 86
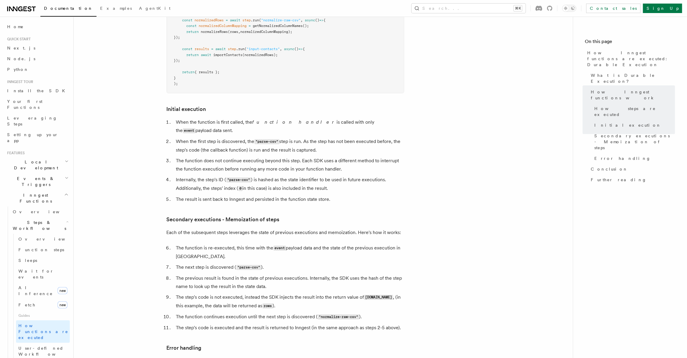
drag, startPoint x: 304, startPoint y: 163, endPoint x: 280, endPoint y: 157, distance: 24.9
click at [304, 176] on li "Internally, the step's ID ( "parse-csv" ) is hashed as the state identifier to …" at bounding box center [289, 184] width 230 height 17
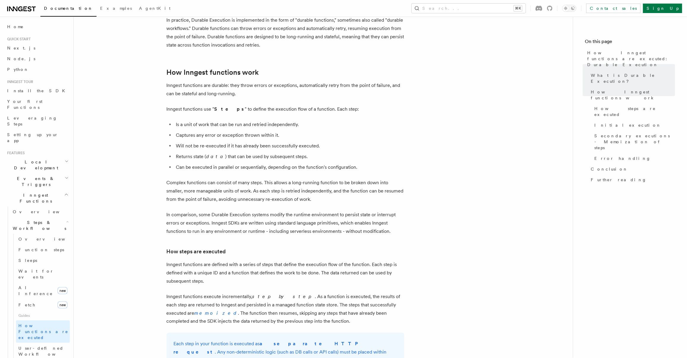
scroll to position [222, 0]
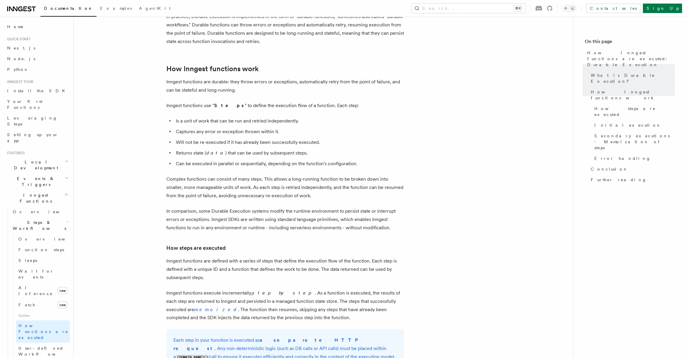
drag, startPoint x: 212, startPoint y: 166, endPoint x: 403, endPoint y: 112, distance: 198.8
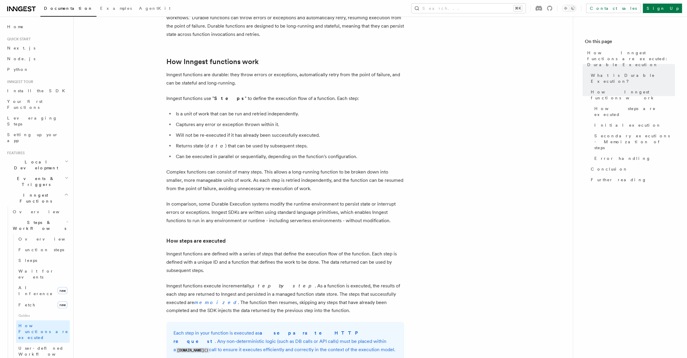
click at [265, 168] on p "Complex functions can consist of many steps. This allows a long-running functio…" at bounding box center [286, 180] width 238 height 25
click at [254, 168] on p "Complex functions can consist of many steps. This allows a long-running functio…" at bounding box center [286, 180] width 238 height 25
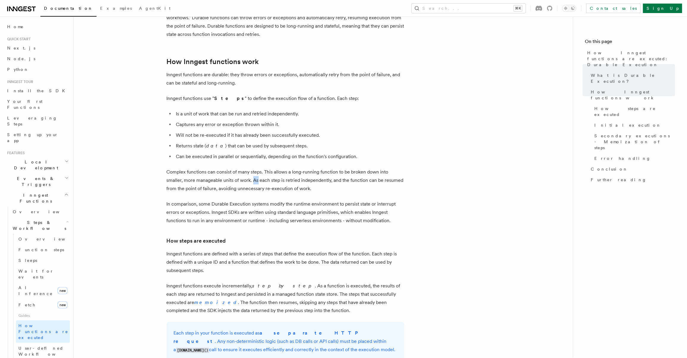
click at [255, 168] on p "Complex functions can consist of many steps. This allows a long-running functio…" at bounding box center [286, 180] width 238 height 25
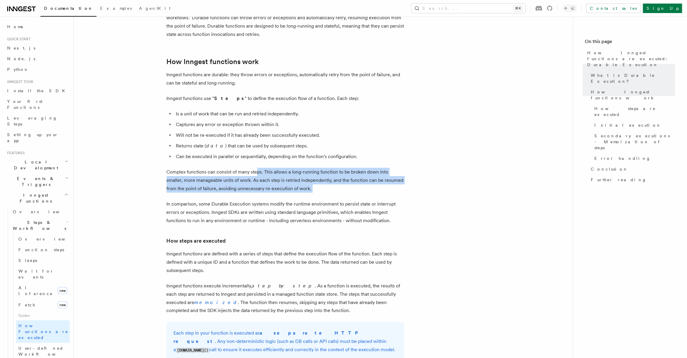
drag, startPoint x: 255, startPoint y: 159, endPoint x: 432, endPoint y: 179, distance: 177.6
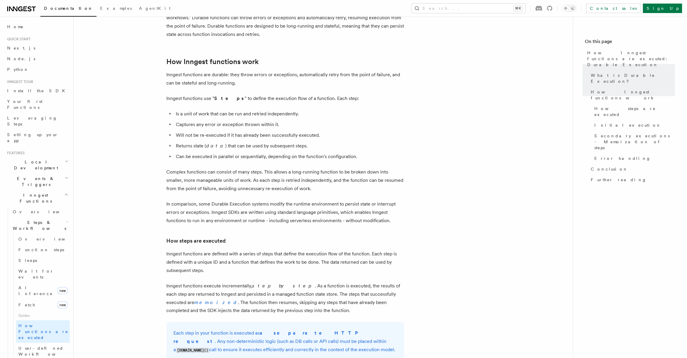
click at [329, 168] on p "Complex functions can consist of many steps. This allows a long-running functio…" at bounding box center [286, 180] width 238 height 25
click at [328, 169] on p "Complex functions can consist of many steps. This allows a long-running functio…" at bounding box center [286, 180] width 238 height 25
click at [311, 168] on p "Complex functions can consist of many steps. This allows a long-running functio…" at bounding box center [286, 180] width 238 height 25
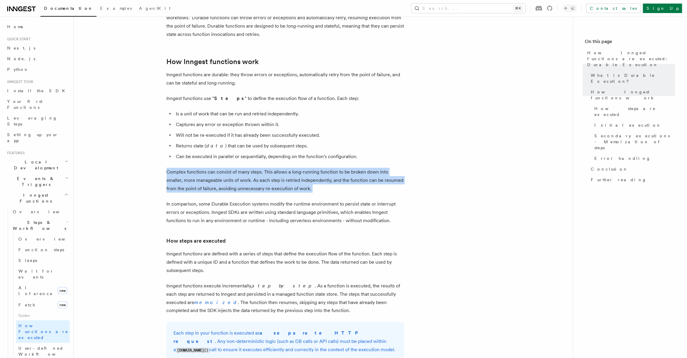
click at [311, 168] on p "Complex functions can consist of many steps. This allows a long-running functio…" at bounding box center [286, 180] width 238 height 25
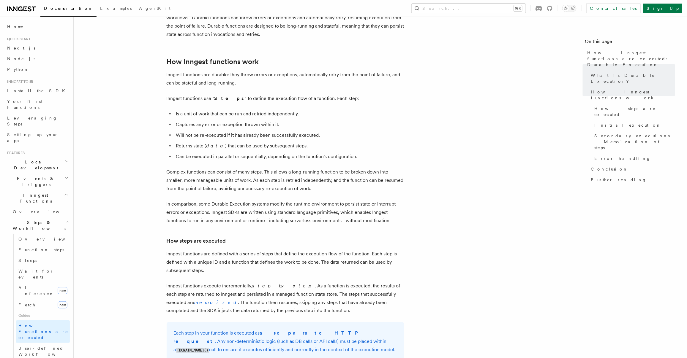
click at [210, 206] on p "In comparison, some Durable Execution systems modify the runtime environment to…" at bounding box center [286, 212] width 238 height 25
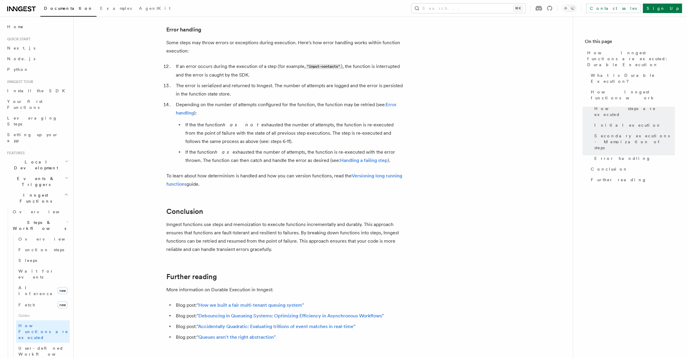
scroll to position [977, 0]
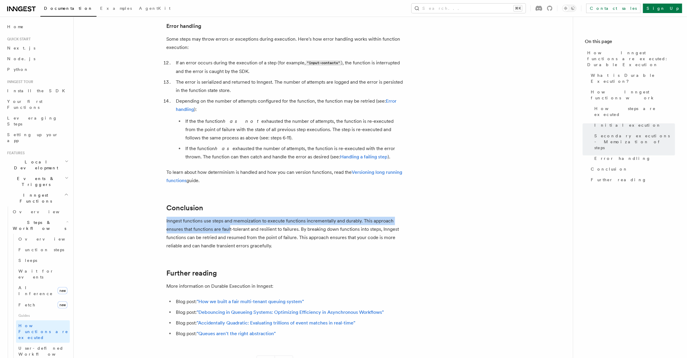
drag, startPoint x: 167, startPoint y: 192, endPoint x: 229, endPoint y: 209, distance: 64.3
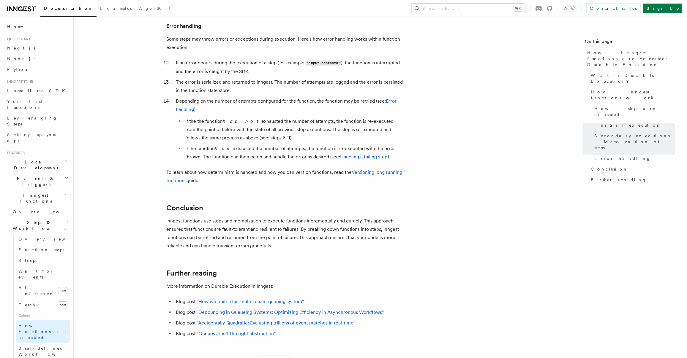
click at [279, 219] on p "Inngest functions use steps and memoization to execute functions incrementally …" at bounding box center [286, 233] width 238 height 33
click at [50, 346] on span "User-defined Workflows" at bounding box center [44, 351] width 53 height 11
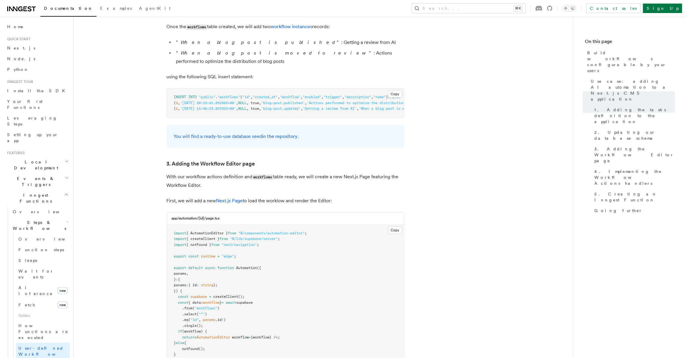
scroll to position [94, 0]
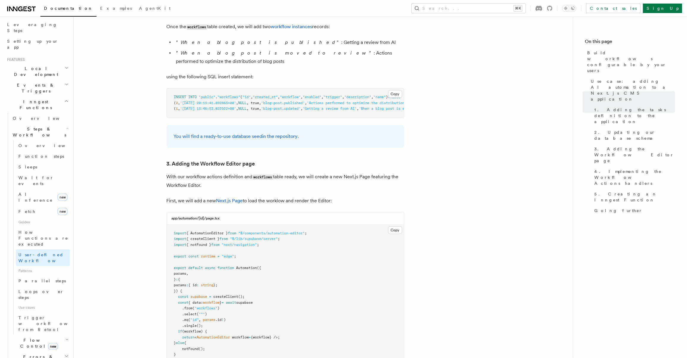
click at [23, 338] on span "Flow Control new" at bounding box center [37, 344] width 55 height 12
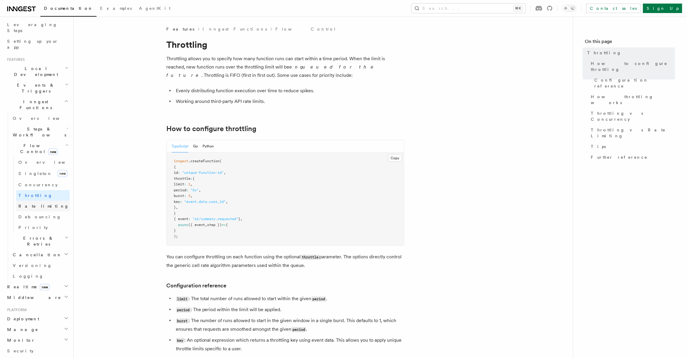
click at [36, 201] on link "Rate limiting" at bounding box center [43, 206] width 54 height 11
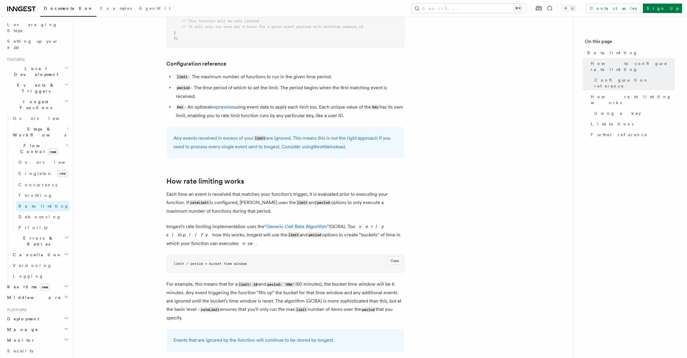
scroll to position [243, 0]
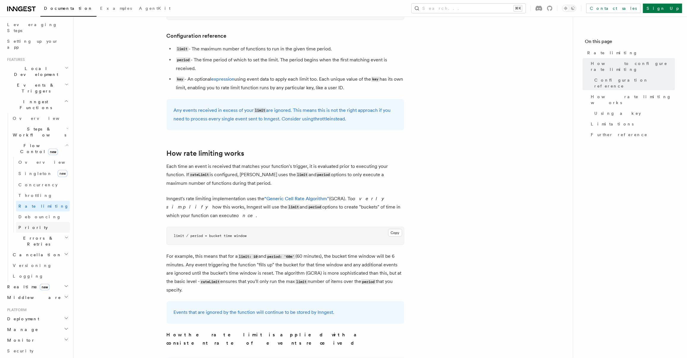
click at [43, 222] on link "Priority" at bounding box center [43, 227] width 54 height 11
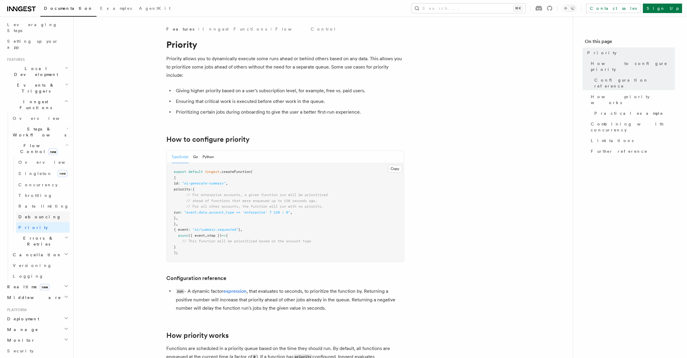
click at [49, 212] on link "Debouncing" at bounding box center [43, 217] width 54 height 11
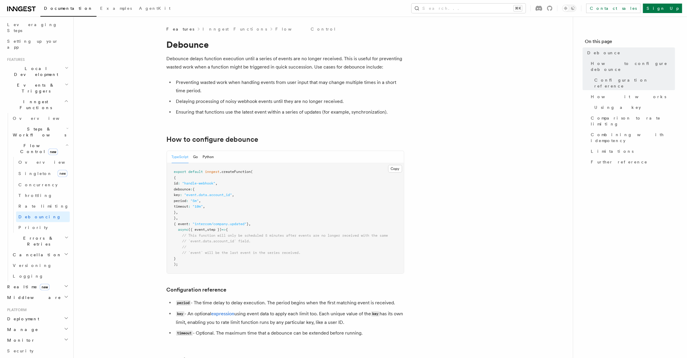
click at [42, 250] on h2 "Cancellation" at bounding box center [39, 255] width 59 height 11
click at [42, 260] on link "Versioning" at bounding box center [39, 265] width 59 height 11
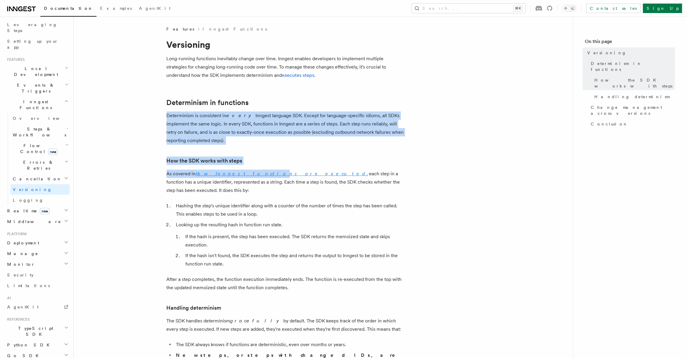
drag, startPoint x: 209, startPoint y: 109, endPoint x: 239, endPoint y: 171, distance: 68.8
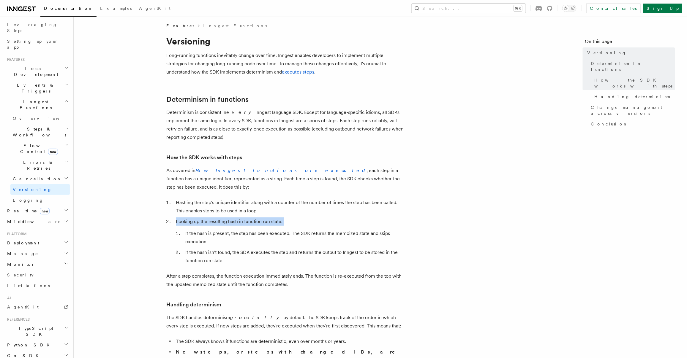
drag, startPoint x: 206, startPoint y: 208, endPoint x: 297, endPoint y: 219, distance: 91.3
click at [288, 220] on ol "Hashing the step's unique identifier along with a counter of the number of time…" at bounding box center [286, 232] width 238 height 67
click at [297, 219] on li "Looking up the resulting hash in function run state. If the hash is present, th…" at bounding box center [289, 242] width 230 height 48
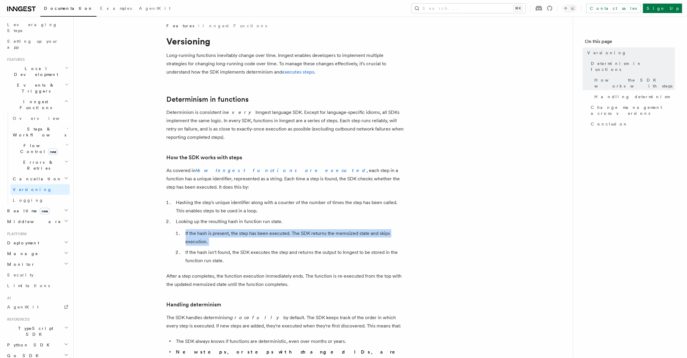
click at [297, 219] on li "Looking up the resulting hash in function run state. If the hash is present, th…" at bounding box center [289, 242] width 230 height 48
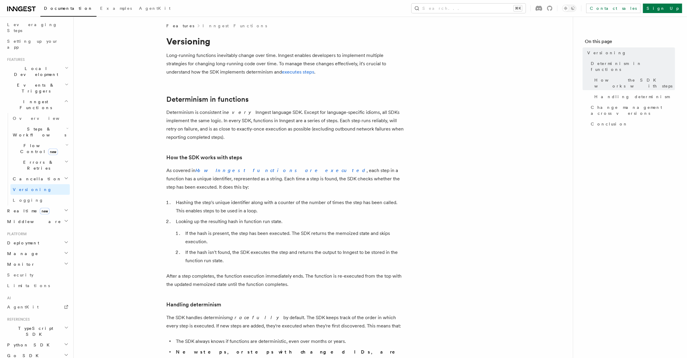
click at [271, 256] on li "If the hash isn't found, the SDK executes the step and returns the output to In…" at bounding box center [294, 257] width 220 height 17
click at [272, 256] on li "If the hash isn't found, the SDK executes the step and returns the output to In…" at bounding box center [294, 257] width 220 height 17
click at [272, 255] on li "If the hash isn't found, the SDK executes the step and returns the output to In…" at bounding box center [294, 257] width 220 height 17
click at [272, 256] on li "If the hash isn't found, the SDK executes the step and returns the output to In…" at bounding box center [294, 257] width 220 height 17
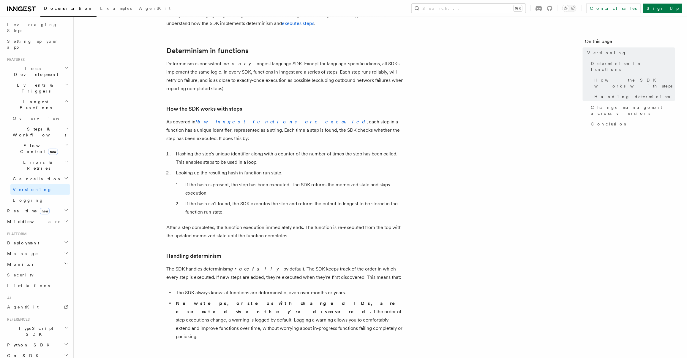
click at [279, 256] on article "Features Inngest Functions Versioning Long-running functions inevitably change …" at bounding box center [323, 351] width 480 height 755
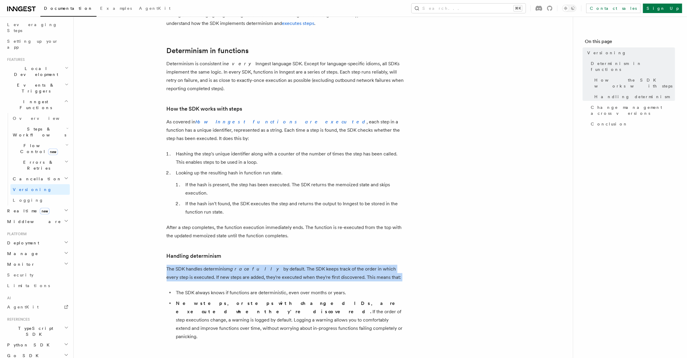
click at [279, 256] on article "Features Inngest Functions Versioning Long-running functions inevitably change …" at bounding box center [323, 351] width 480 height 755
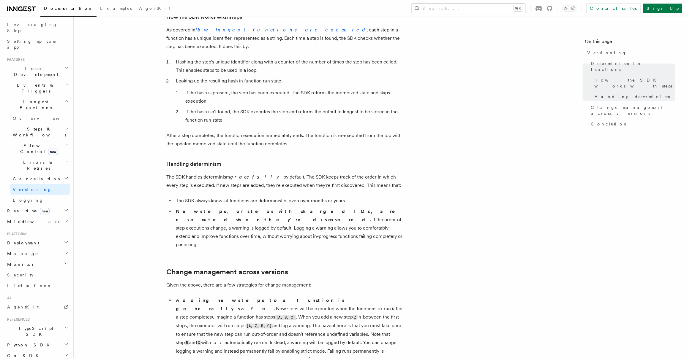
click at [279, 281] on p "Given the above, there are a few strategies for change management:" at bounding box center [286, 285] width 238 height 8
click at [198, 197] on li "The SDK always knows if functions are deterministic, even over months or years." at bounding box center [289, 201] width 230 height 8
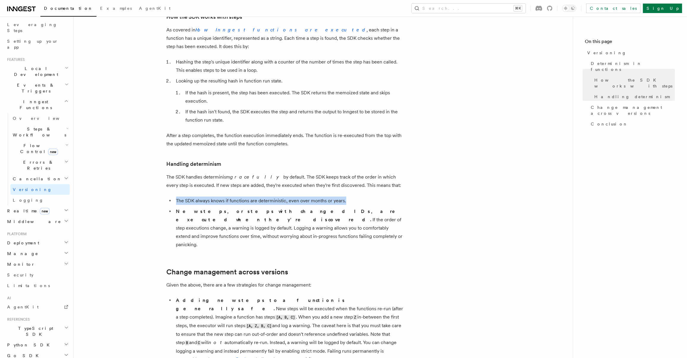
click at [198, 197] on li "The SDK always knows if functions are deterministic, even over months or years." at bounding box center [289, 201] width 230 height 8
click at [267, 208] on li "New steps, or steps with changed IDs, are executed when they're discovered. If …" at bounding box center [289, 229] width 230 height 42
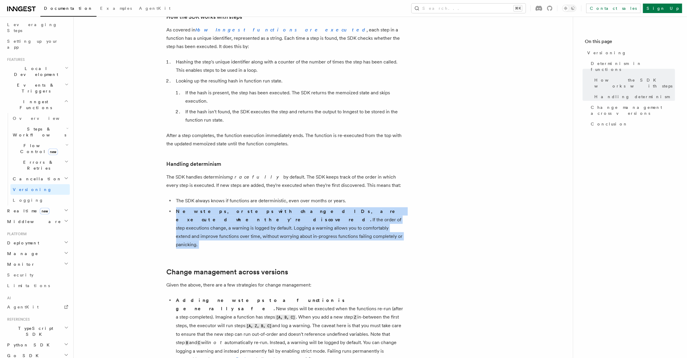
click at [267, 208] on li "New steps, or steps with changed IDs, are executed when they're discovered. If …" at bounding box center [289, 229] width 230 height 42
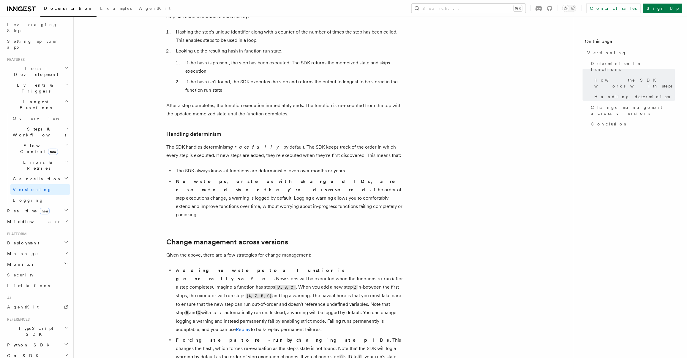
click at [217, 223] on article "Features Inngest Functions Versioning Long-running functions inevitably change …" at bounding box center [323, 229] width 480 height 755
drag, startPoint x: 218, startPoint y: 223, endPoint x: 235, endPoint y: 230, distance: 18.9
click at [218, 223] on article "Features Inngest Functions Versioning Long-running functions inevitably change …" at bounding box center [323, 229] width 480 height 755
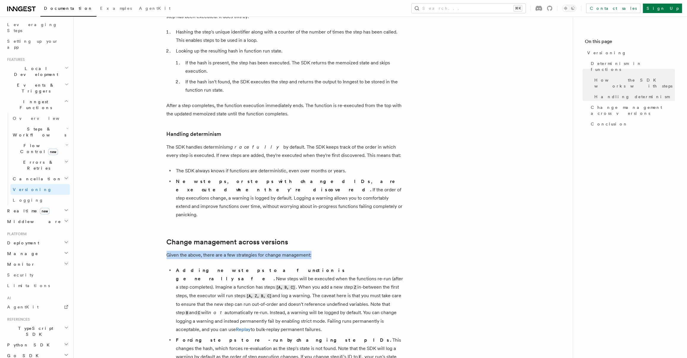
scroll to position [225, 0]
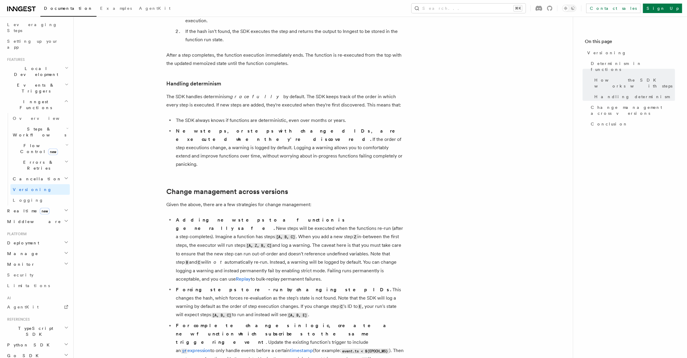
click at [292, 243] on li "Adding new steps to a function is generally safe. New steps will be executed wh…" at bounding box center [289, 249] width 230 height 67
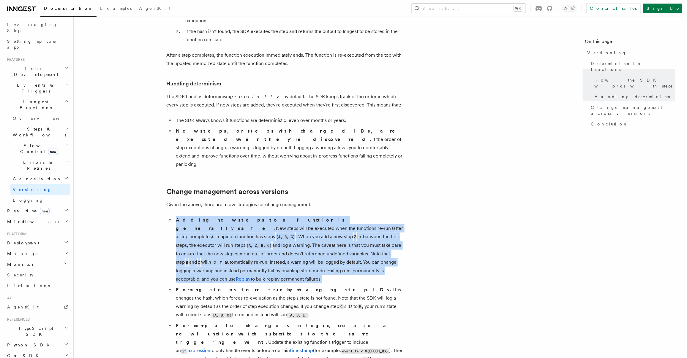
click at [292, 243] on li "Adding new steps to a function is generally safe. New steps will be executed wh…" at bounding box center [289, 249] width 230 height 67
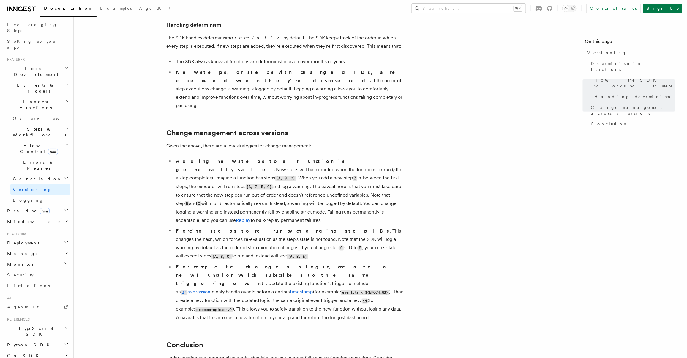
click at [263, 227] on li "Forcing steps to re-run by changing step IDs. This changes the hash, which forc…" at bounding box center [289, 244] width 230 height 34
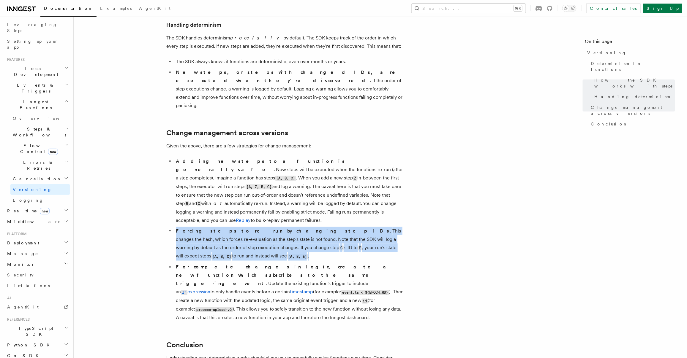
click at [263, 227] on li "Forcing steps to re-run by changing step IDs. This changes the hash, which forc…" at bounding box center [289, 244] width 230 height 34
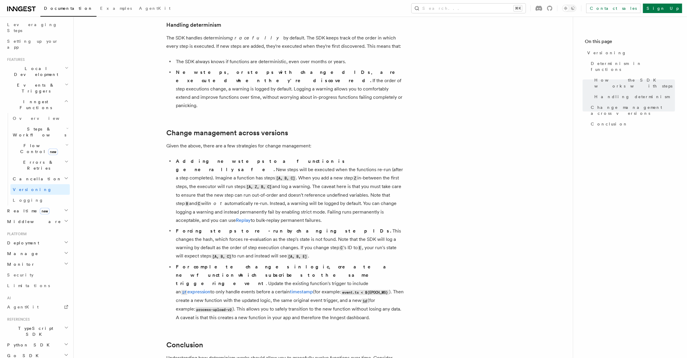
click at [268, 265] on strong "For complete changes in logic, create a new function which subscribes to the sa…" at bounding box center [284, 276] width 217 height 22
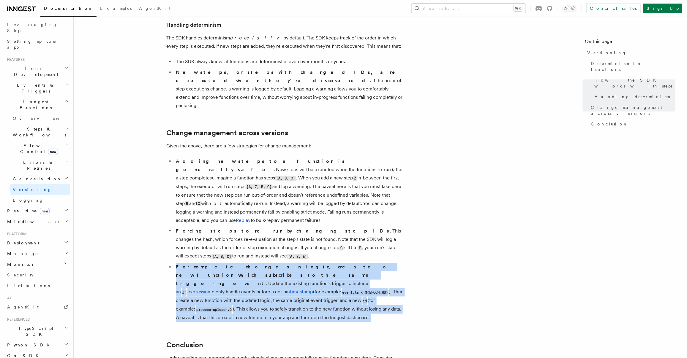
click at [268, 265] on strong "For complete changes in logic, create a new function which subscribes to the sa…" at bounding box center [284, 276] width 217 height 22
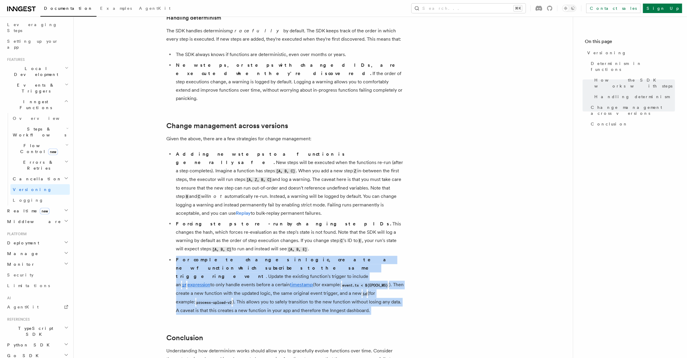
scroll to position [300, 0]
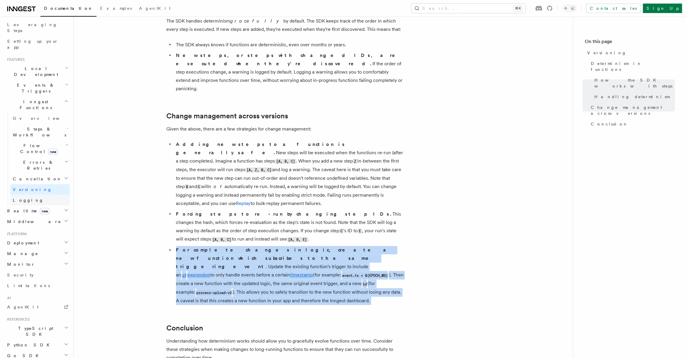
click at [48, 195] on link "Logging" at bounding box center [39, 200] width 59 height 11
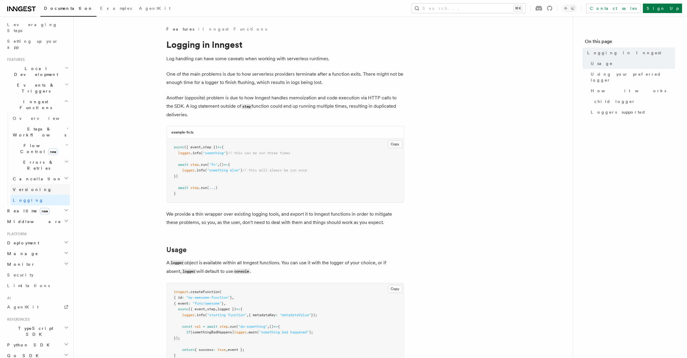
click at [48, 184] on link "Versioning" at bounding box center [39, 189] width 59 height 11
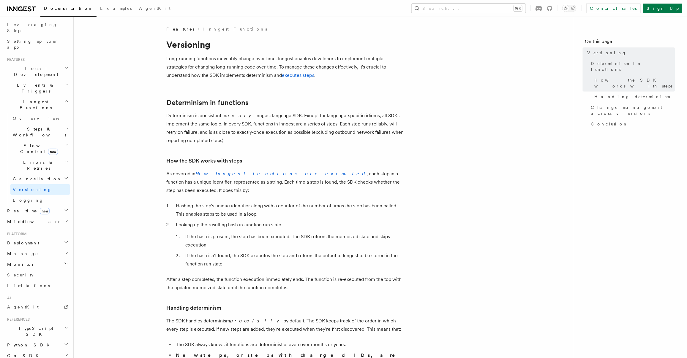
scroll to position [95, 0]
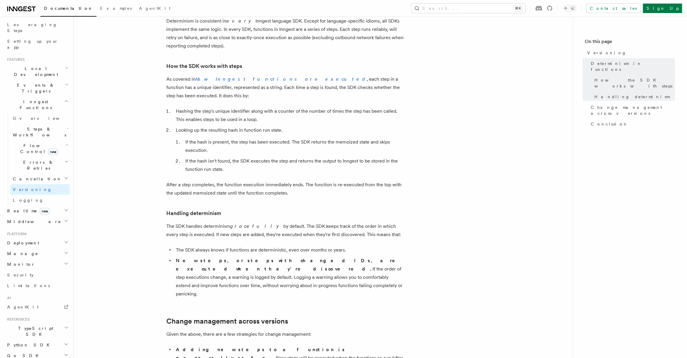
drag, startPoint x: 266, startPoint y: 349, endPoint x: 265, endPoint y: 344, distance: 5.2
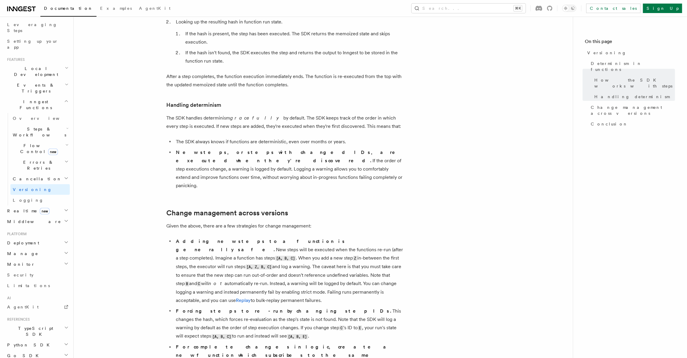
scroll to position [282, 0]
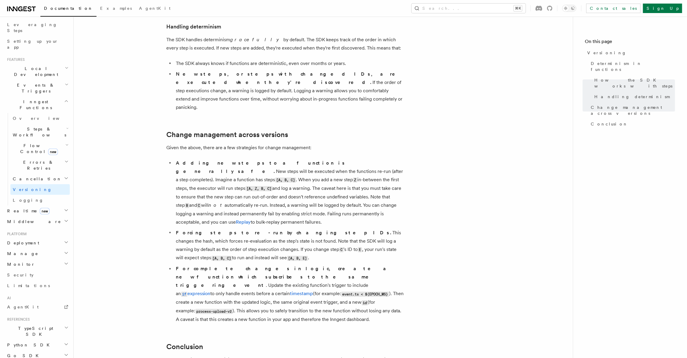
click at [66, 126] on icon "button" at bounding box center [67, 128] width 2 height 5
click at [46, 290] on span "Loops over steps" at bounding box center [40, 295] width 45 height 11
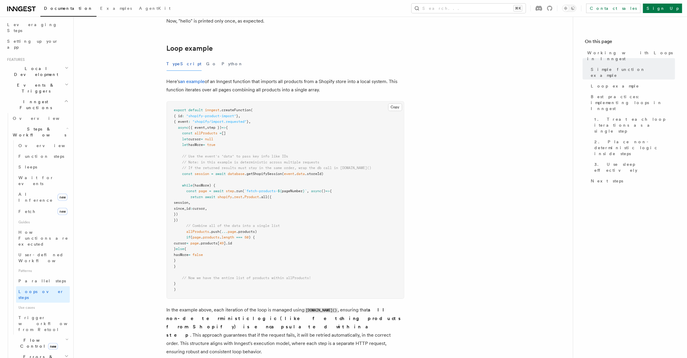
scroll to position [535, 0]
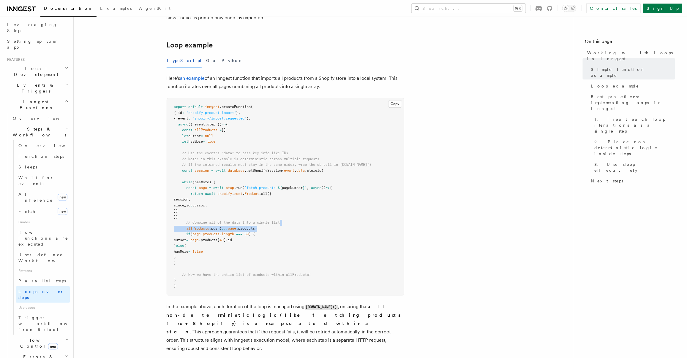
click at [456, 226] on article "Features Inngest Functions Steps & Workflows Working with Loops in Inngest In I…" at bounding box center [323, 135] width 480 height 1288
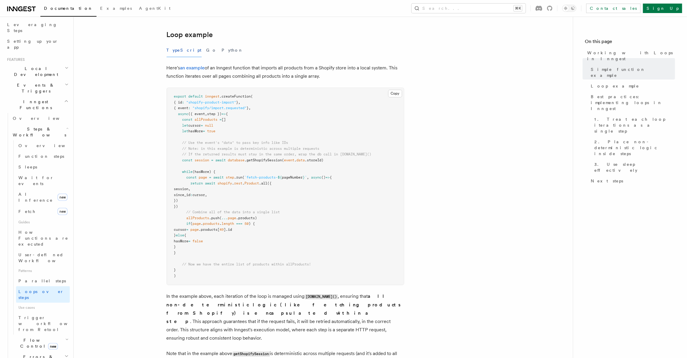
scroll to position [577, 0]
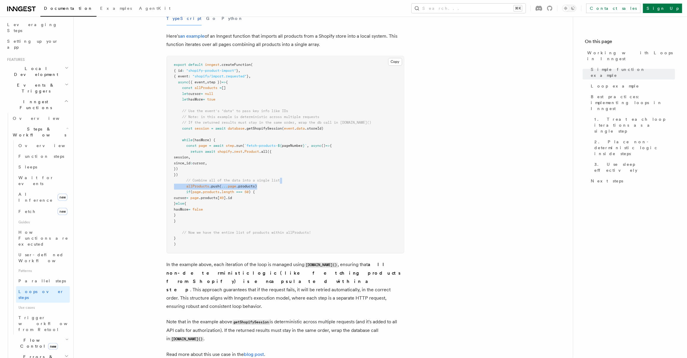
click at [411, 184] on article "Features Inngest Functions Steps & Workflows Working with Loops in Inngest In I…" at bounding box center [323, 93] width 480 height 1288
click at [410, 185] on article "Features Inngest Functions Steps & Workflows Working with Loops in Inngest In I…" at bounding box center [323, 93] width 480 height 1288
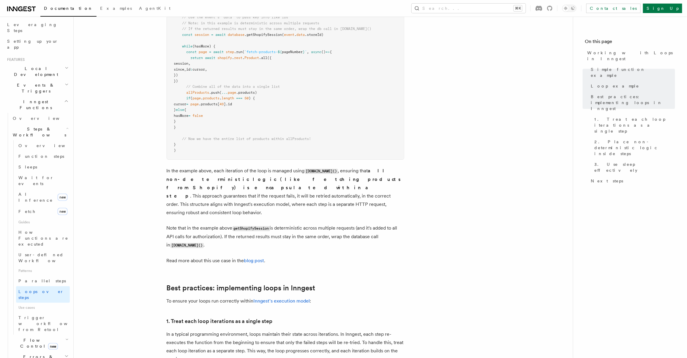
scroll to position [725, 0]
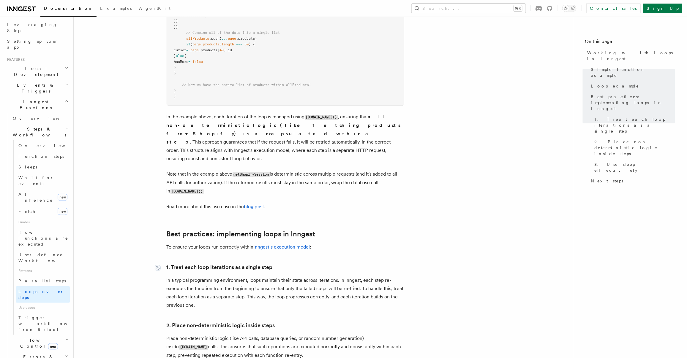
click at [190, 263] on link "1. Treat each loop iterations as a single step" at bounding box center [220, 267] width 106 height 8
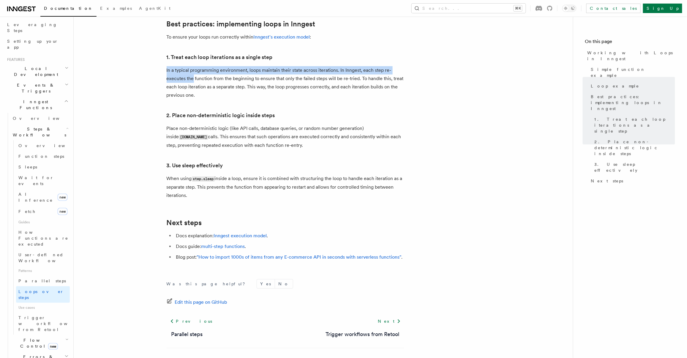
scroll to position [947, 0]
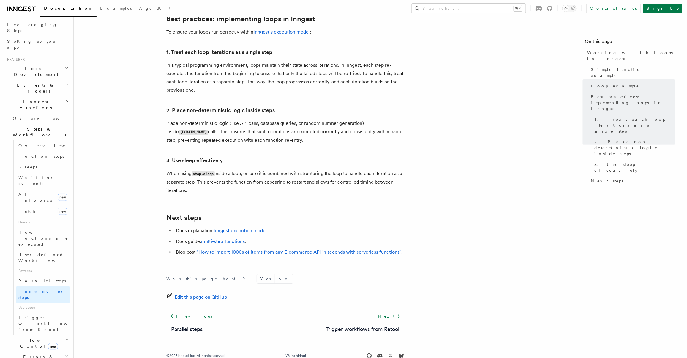
scroll to position [937, 0]
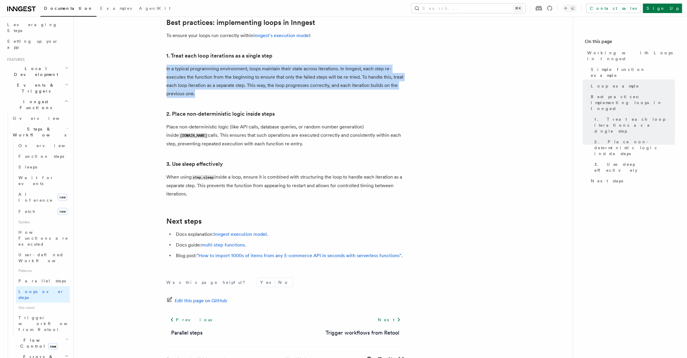
drag, startPoint x: 166, startPoint y: 60, endPoint x: 240, endPoint y: 85, distance: 78.0
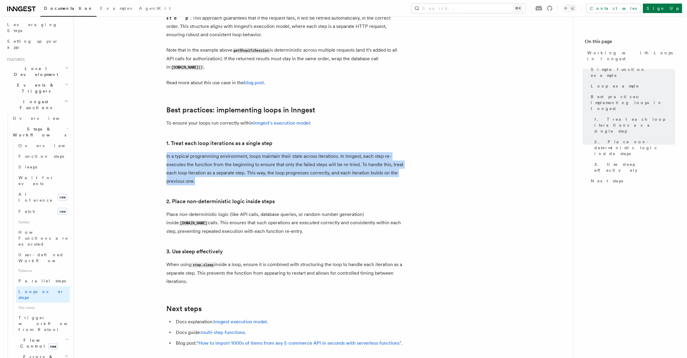
scroll to position [771, 0]
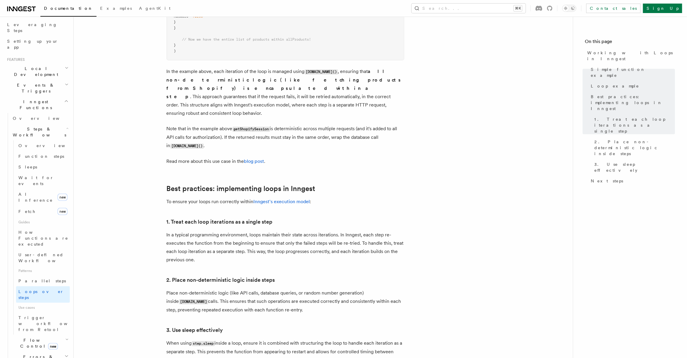
click at [308, 140] on p "Note that in the example above getShopifySession is deterministic across multip…" at bounding box center [286, 138] width 238 height 26
drag, startPoint x: 231, startPoint y: 116, endPoint x: 314, endPoint y: 89, distance: 87.4
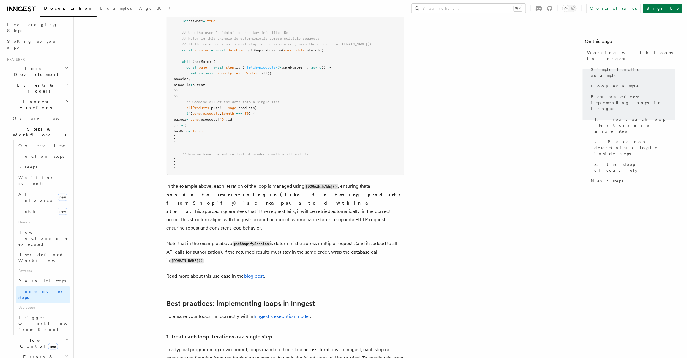
scroll to position [570, 0]
